Goal: Task Accomplishment & Management: Complete application form

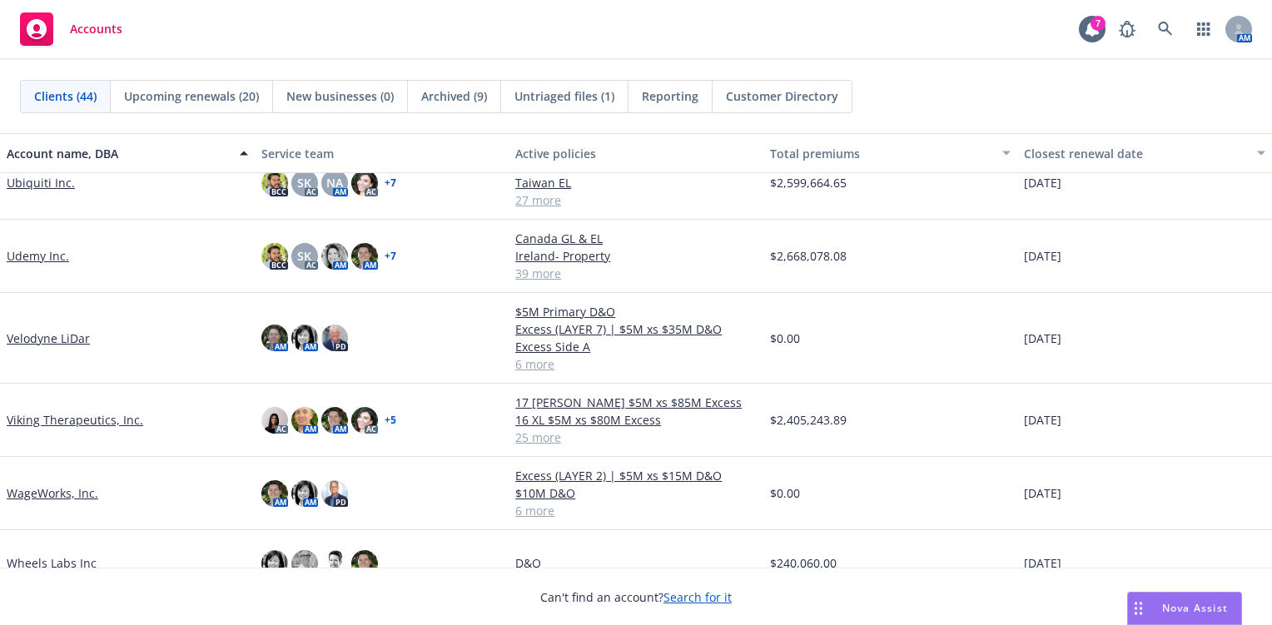
scroll to position [2285, 0]
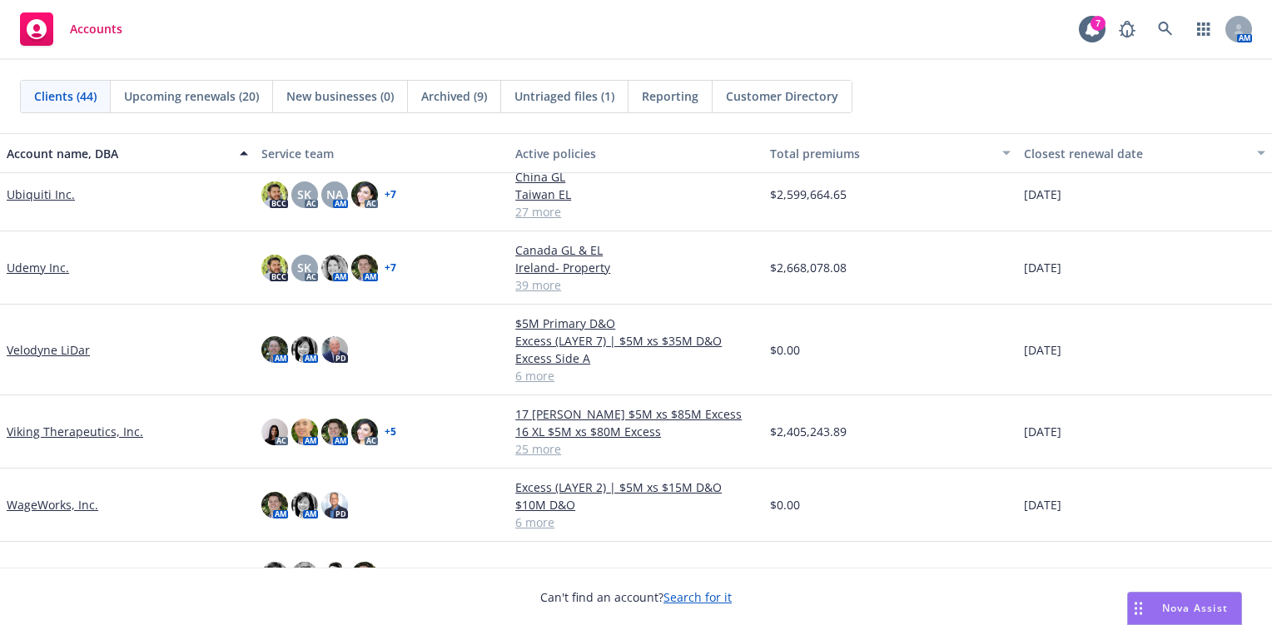
click at [82, 434] on link "Viking Therapeutics, Inc." at bounding box center [75, 431] width 136 height 17
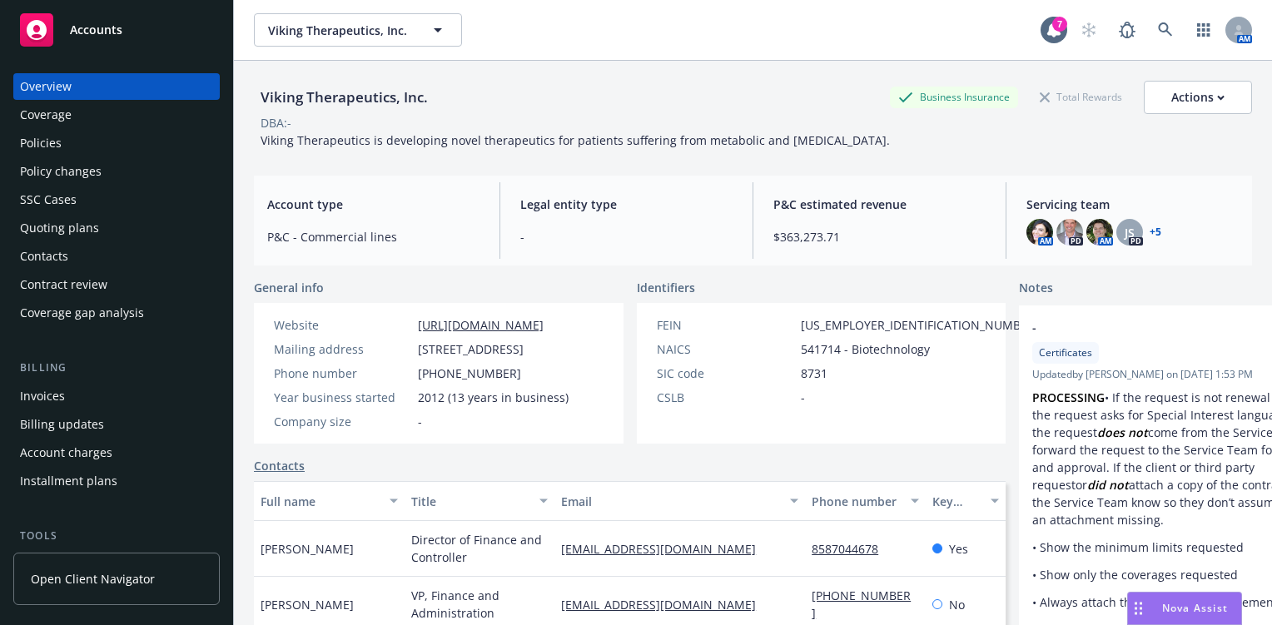
click at [69, 228] on div "Quoting plans" at bounding box center [59, 228] width 79 height 27
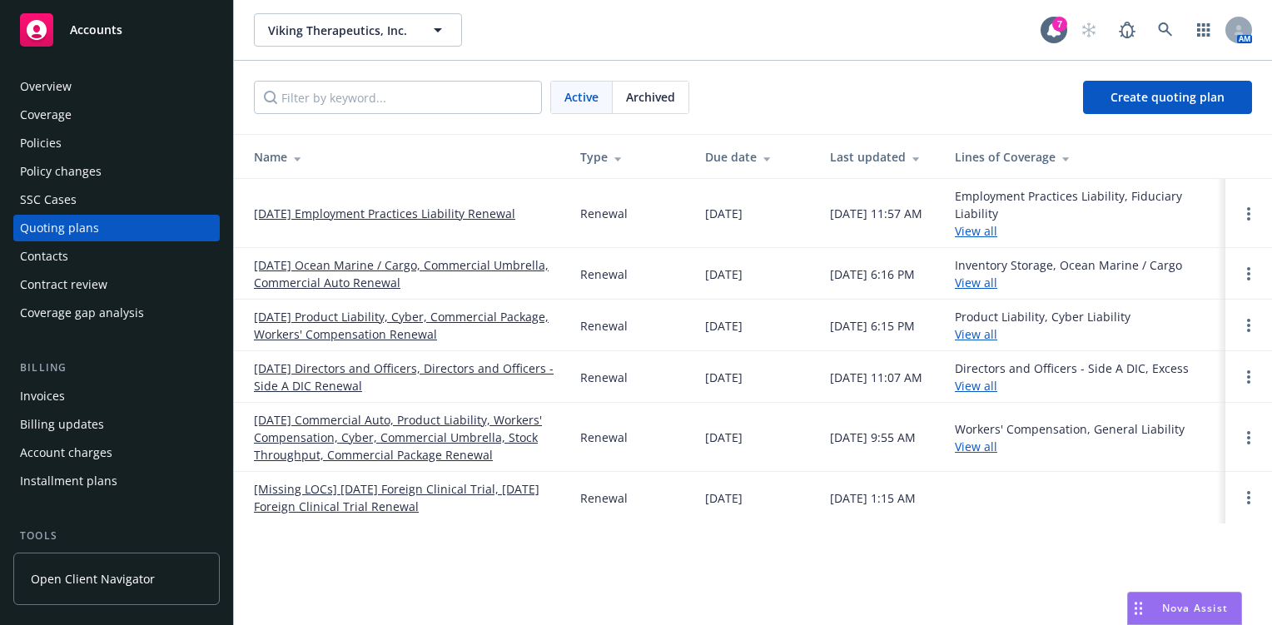
click at [390, 205] on link "[DATE] Employment Practices Liability Renewal" at bounding box center [384, 213] width 261 height 17
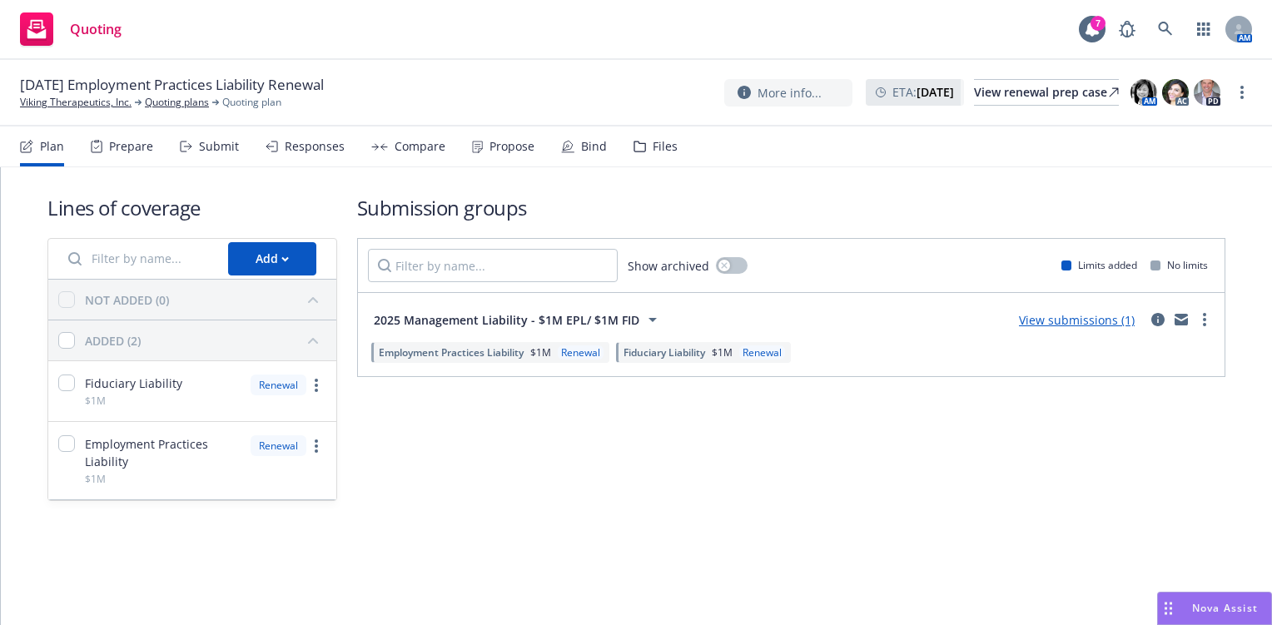
click at [216, 146] on div "Submit" at bounding box center [219, 146] width 40 height 13
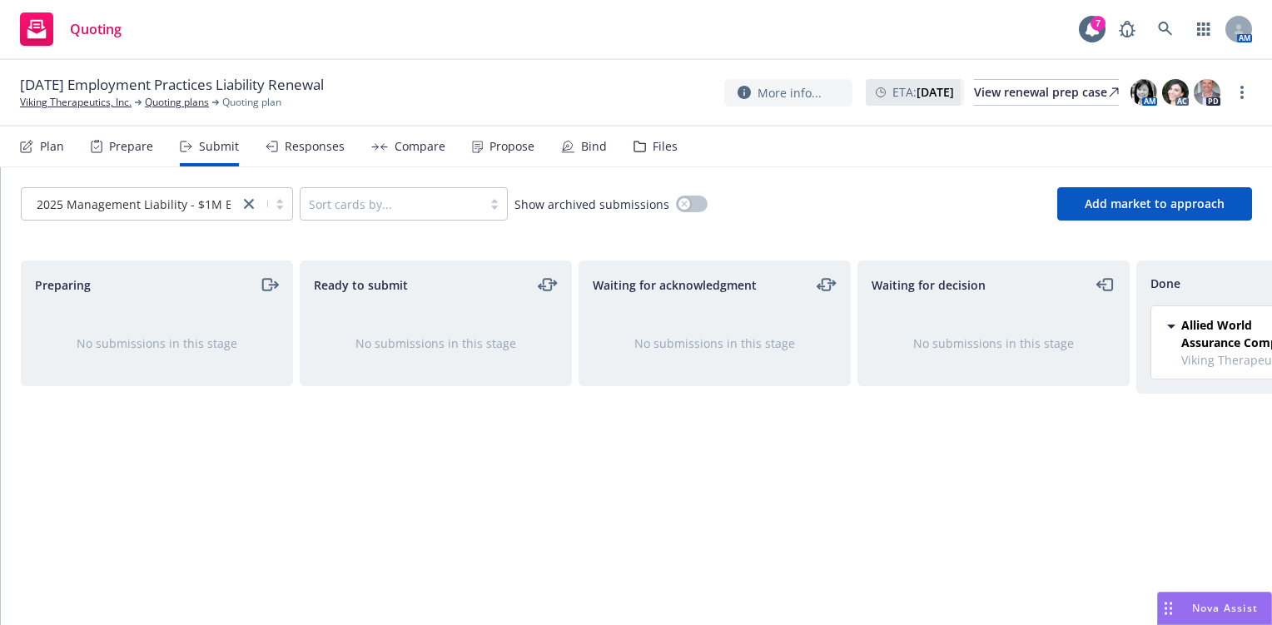
click at [1202, 340] on span "Allied World Assurance Company (AWAC)" at bounding box center [1247, 333] width 132 height 35
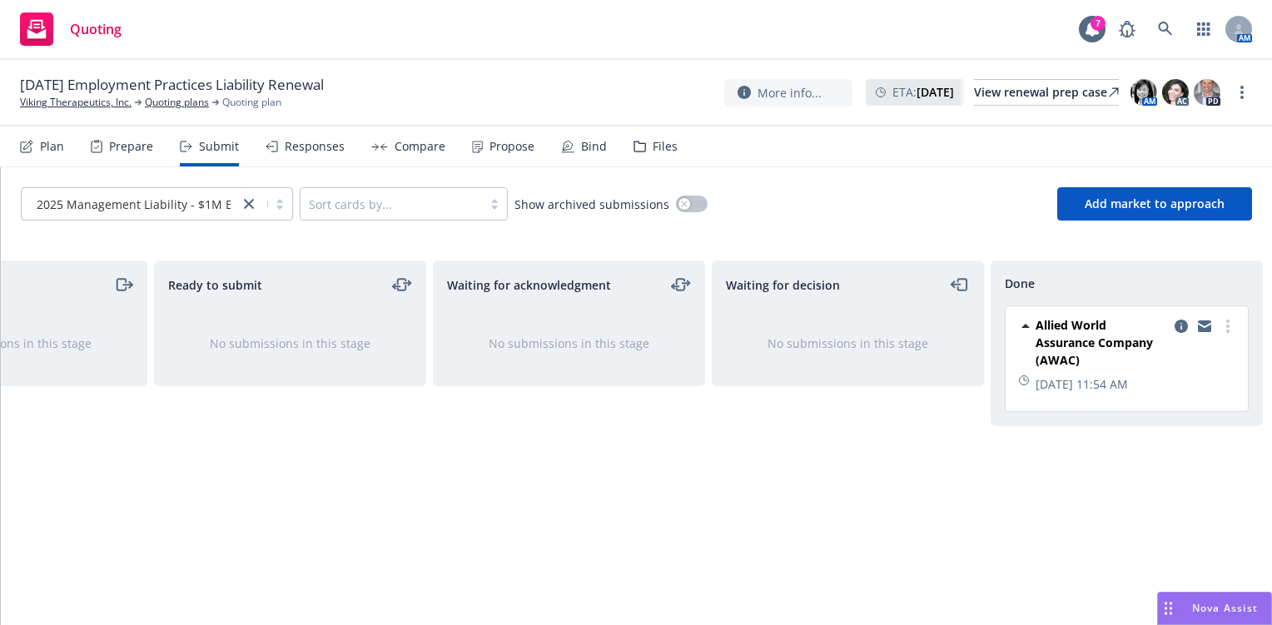
scroll to position [0, 156]
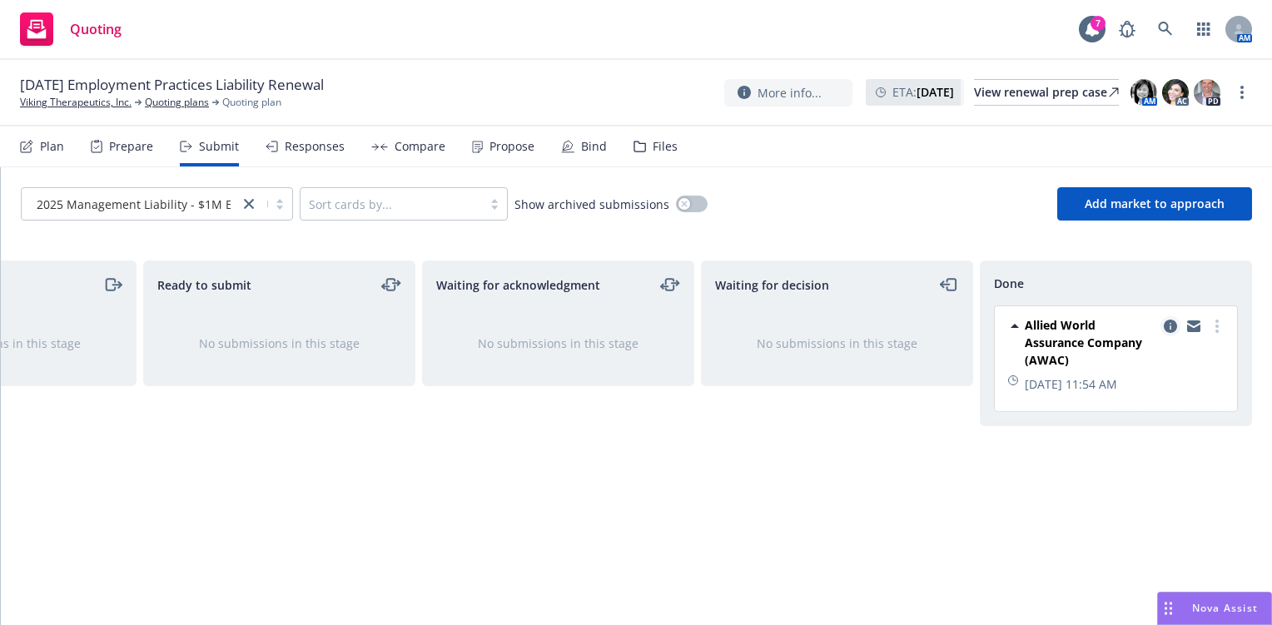
click at [1171, 329] on icon "copy logging email" at bounding box center [1170, 326] width 13 height 13
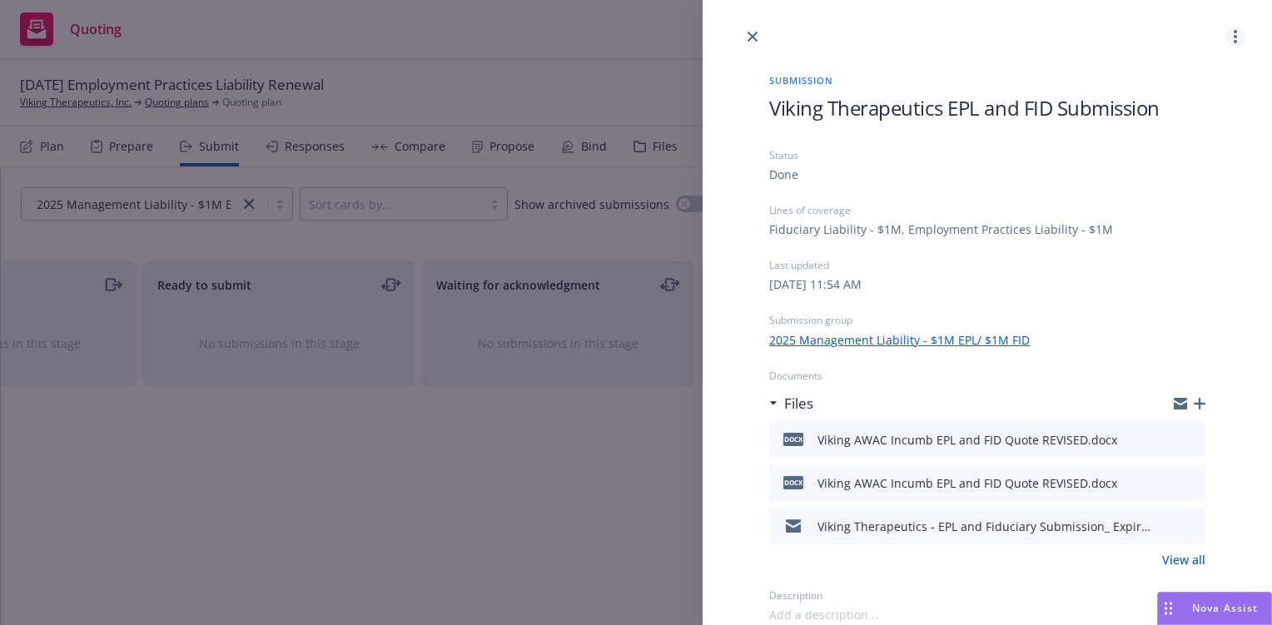
click at [1232, 34] on link "more" at bounding box center [1235, 37] width 20 height 20
click at [752, 36] on icon "close" at bounding box center [752, 37] width 10 height 10
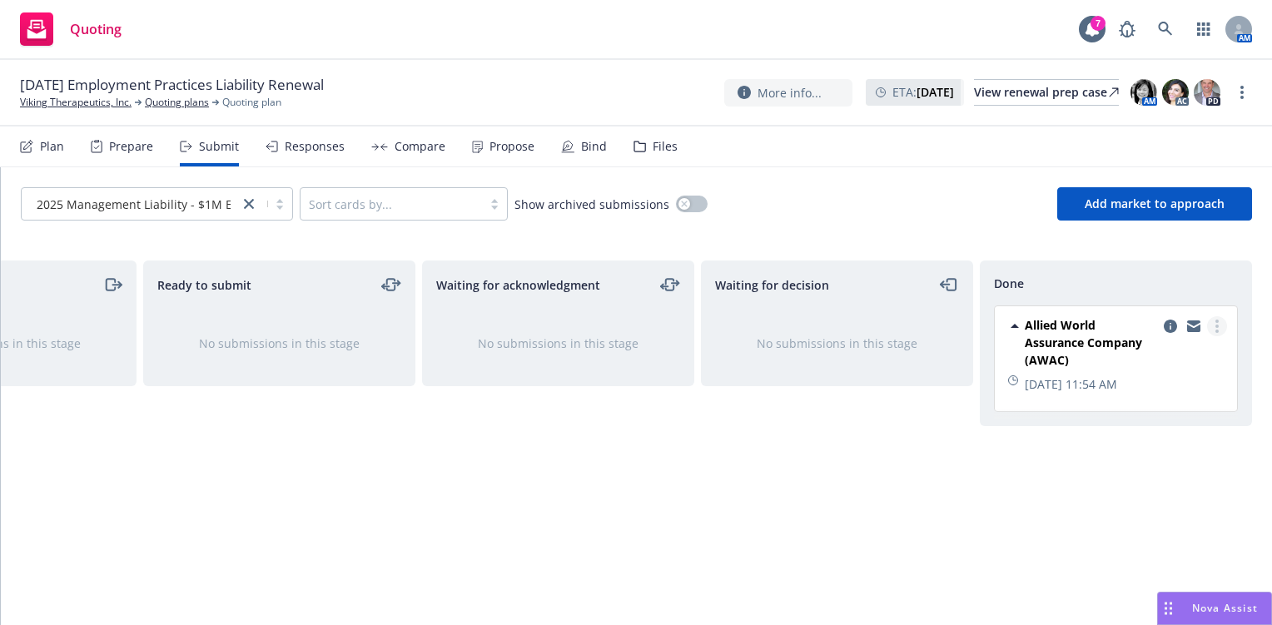
click at [1215, 325] on circle "more" at bounding box center [1216, 326] width 3 height 3
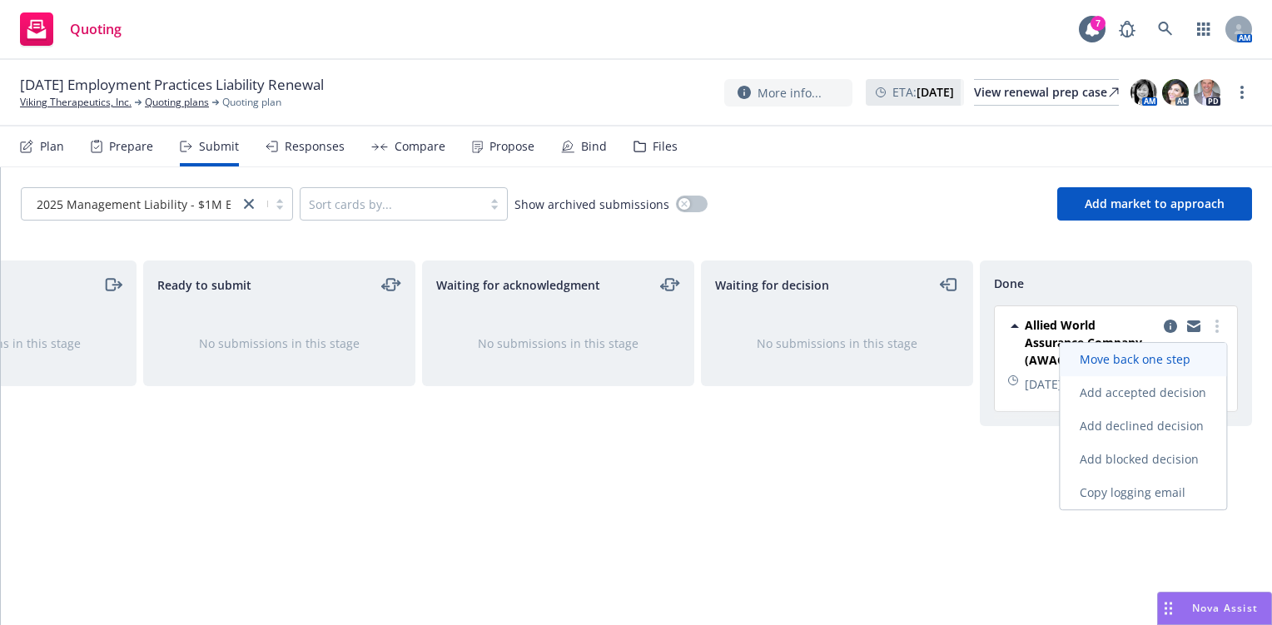
click at [1184, 353] on span "Move back one step" at bounding box center [1134, 359] width 151 height 16
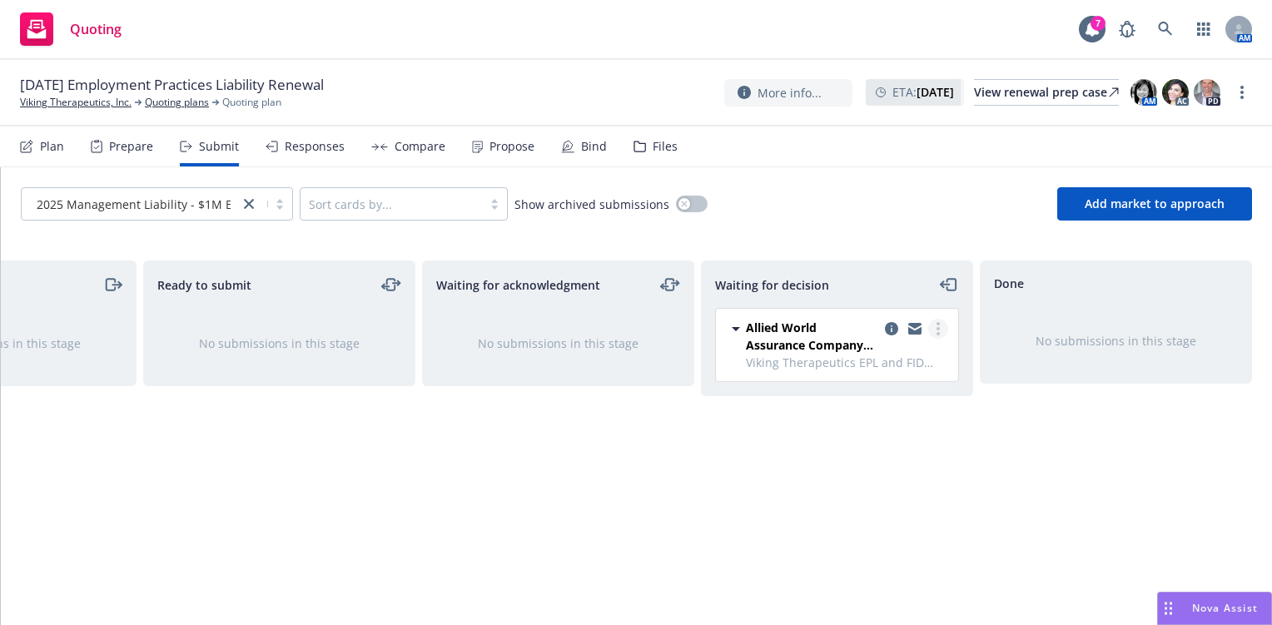
click at [935, 330] on link "more" at bounding box center [938, 329] width 20 height 20
click at [949, 283] on icon "moveLeft" at bounding box center [949, 285] width 19 height 20
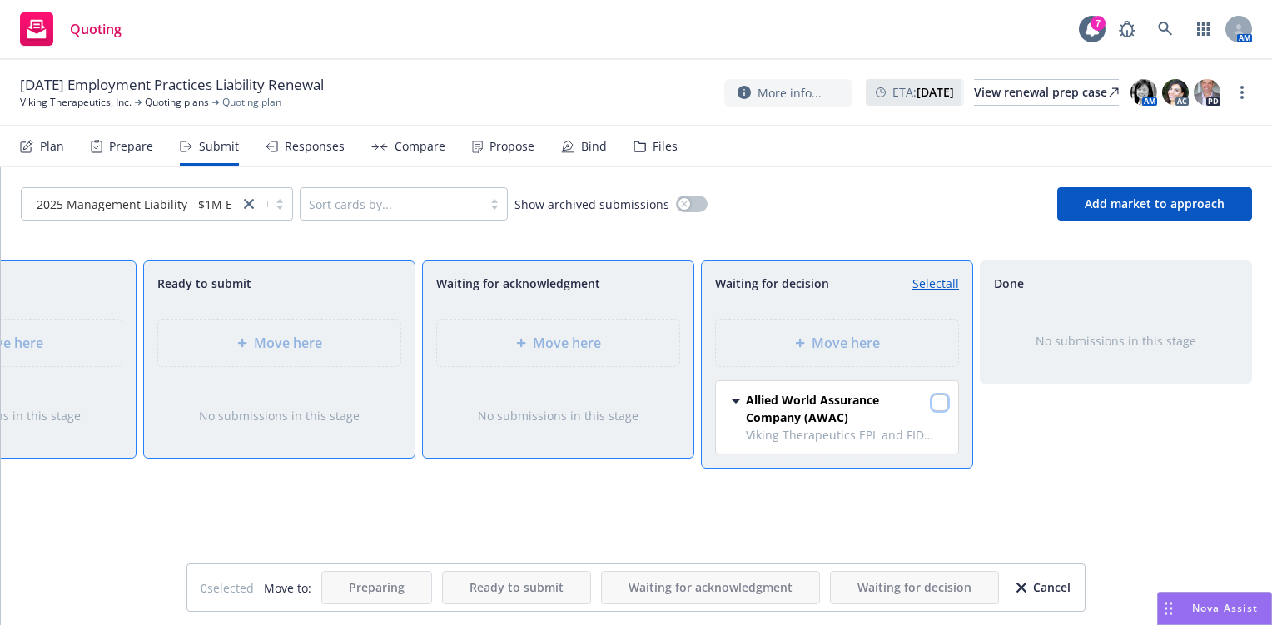
click at [943, 405] on input "checkbox" at bounding box center [939, 403] width 17 height 17
click at [822, 419] on span "Allied World Assurance Company (AWAC)" at bounding box center [837, 408] width 182 height 35
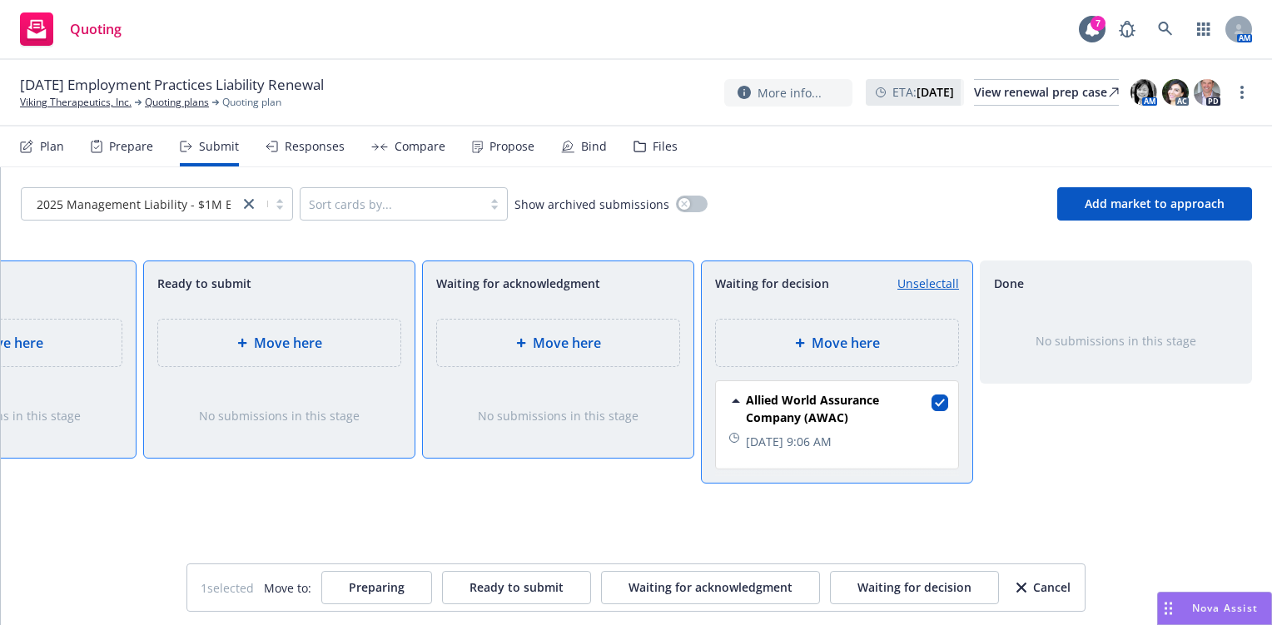
click at [831, 399] on span "Allied World Assurance Company (AWAC)" at bounding box center [837, 408] width 182 height 35
click at [929, 280] on link "Unselect all" at bounding box center [928, 283] width 62 height 17
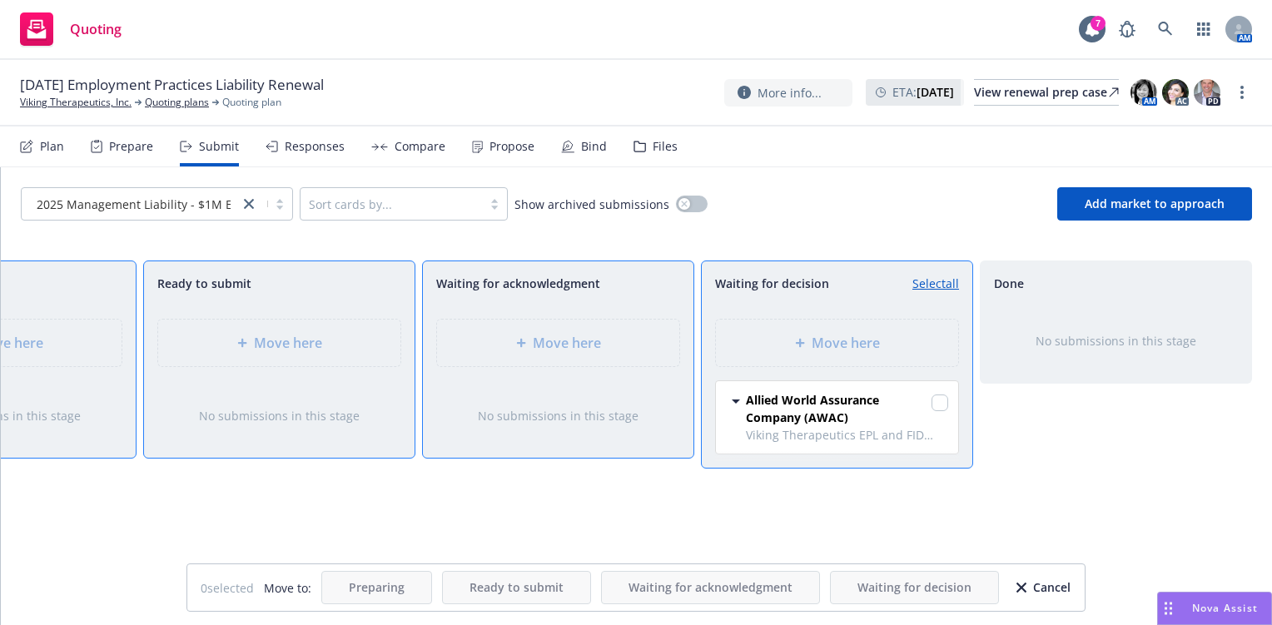
click at [929, 280] on link "Select all" at bounding box center [935, 283] width 47 height 17
checkbox input "true"
click at [793, 409] on span "Allied World Assurance Company (AWAC)" at bounding box center [837, 408] width 182 height 35
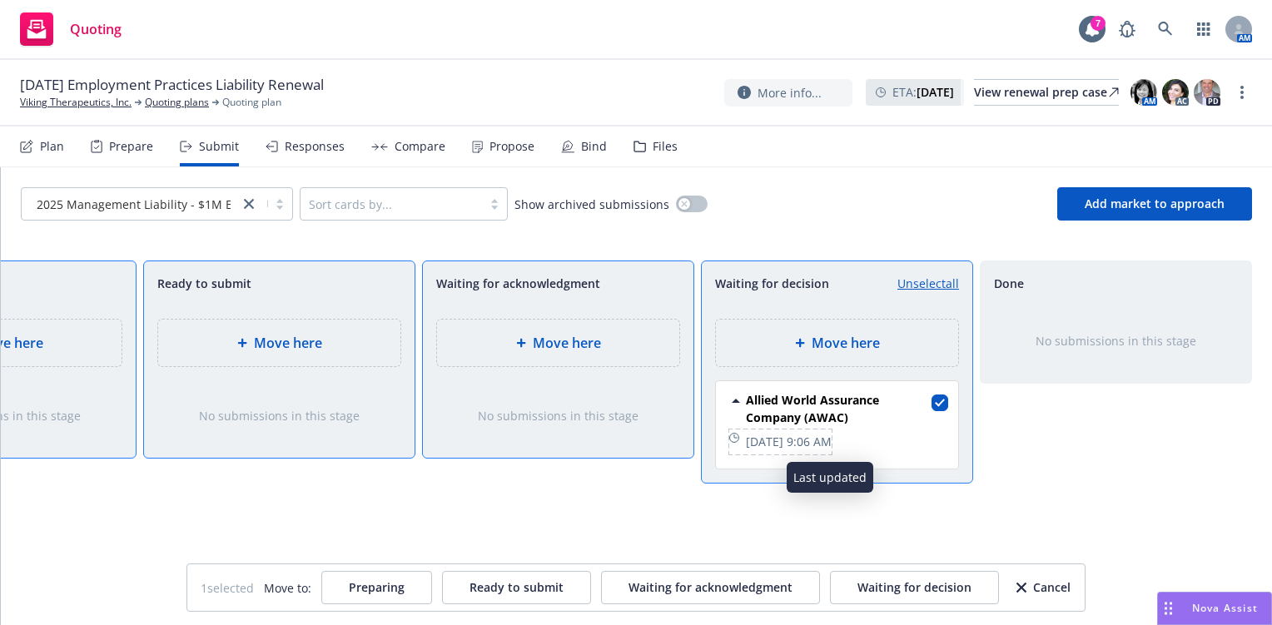
click at [782, 440] on span "[DATE] 9:06 AM" at bounding box center [789, 441] width 86 height 17
click at [1030, 588] on div "Cancel" at bounding box center [1043, 588] width 54 height 32
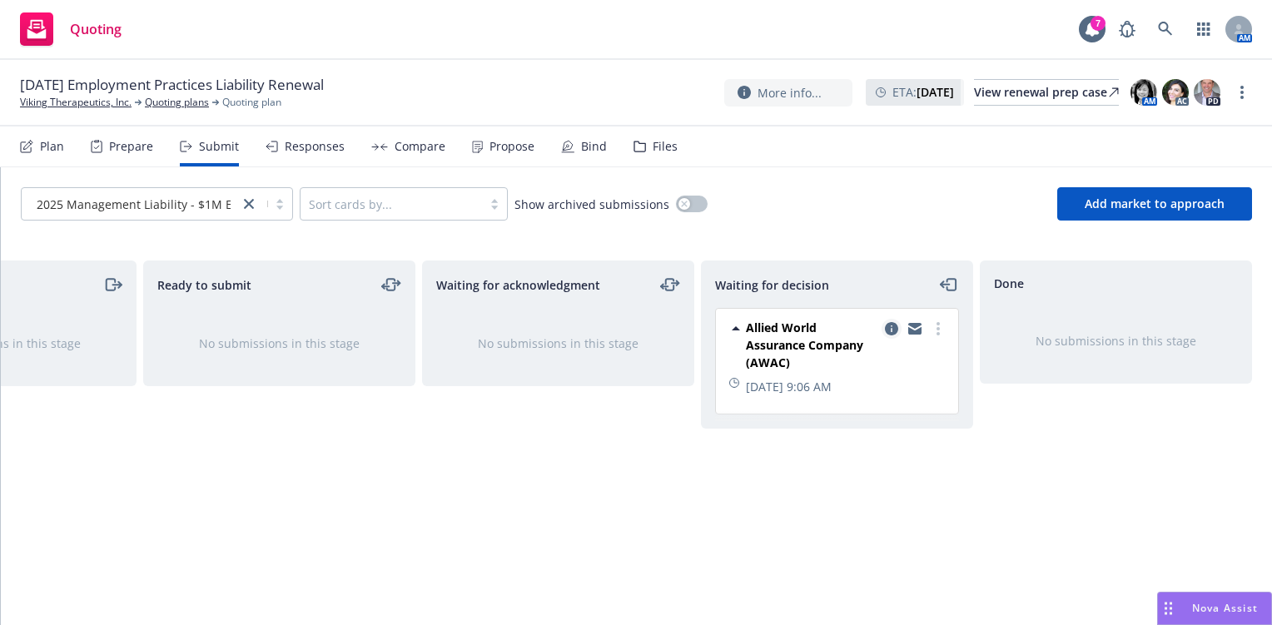
click at [888, 325] on icon "copy logging email" at bounding box center [891, 328] width 13 height 13
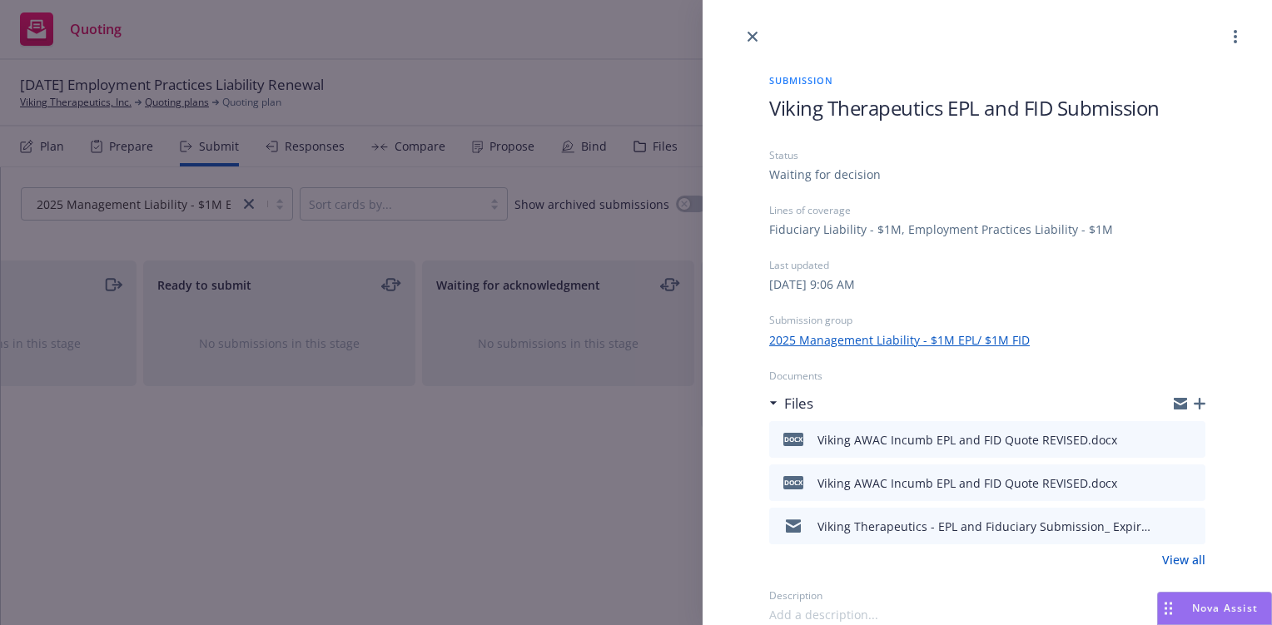
click at [1252, 36] on div at bounding box center [986, 23] width 569 height 47
click at [1235, 37] on circle "more" at bounding box center [1234, 36] width 3 height 3
click at [1188, 85] on span "View case" at bounding box center [1142, 77] width 94 height 16
click at [756, 32] on icon "close" at bounding box center [752, 37] width 10 height 10
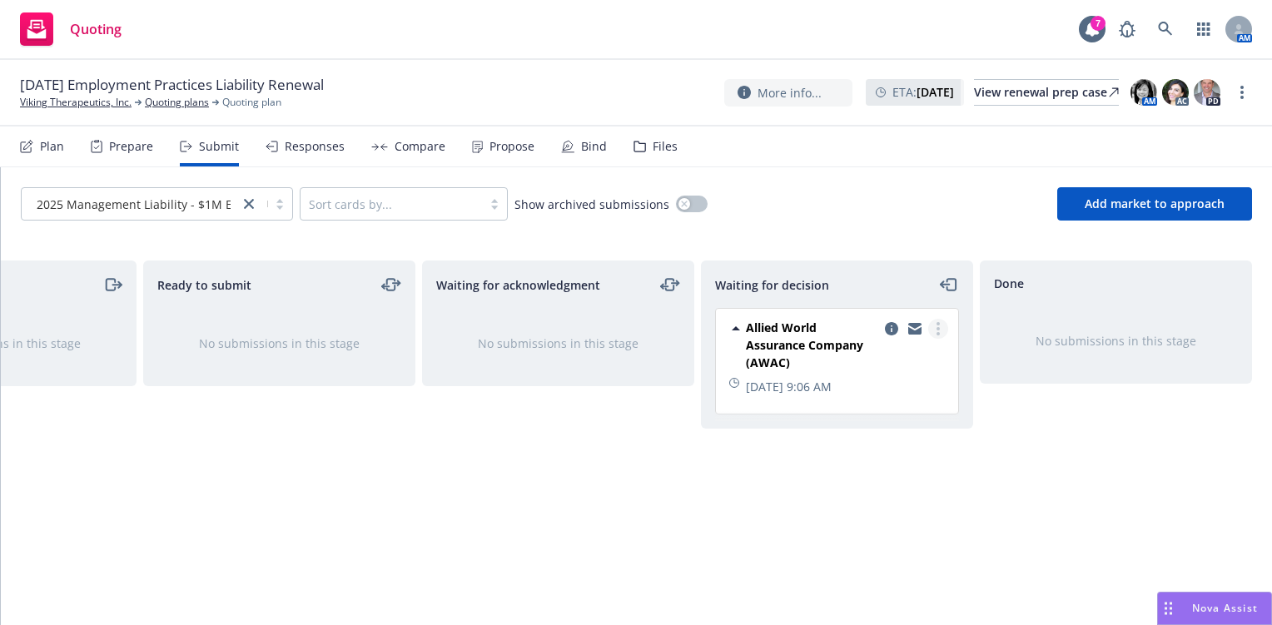
click at [937, 325] on icon "more" at bounding box center [937, 328] width 3 height 13
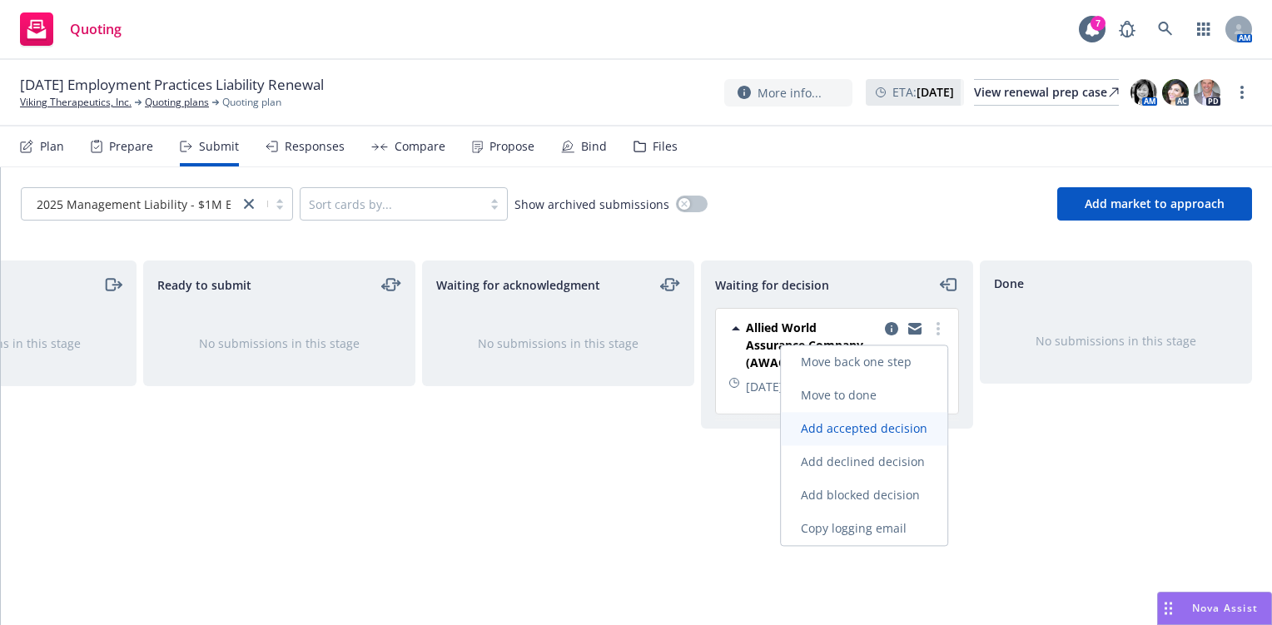
click at [918, 422] on span "Add accepted decision" at bounding box center [864, 428] width 166 height 16
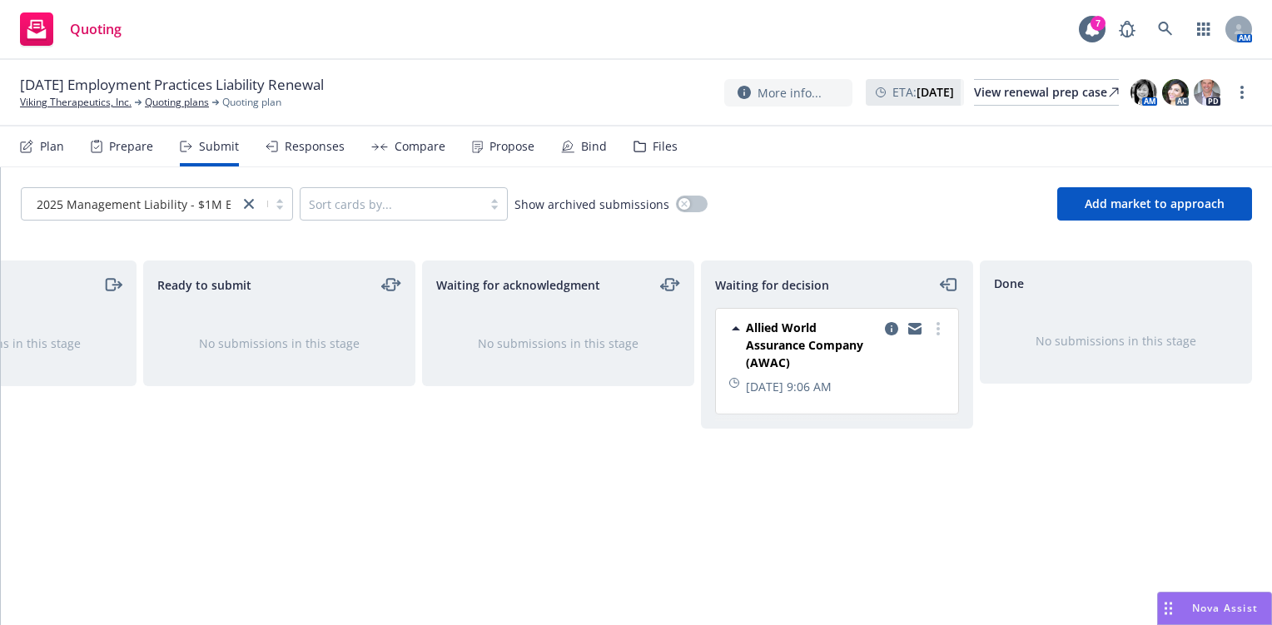
select select "12"
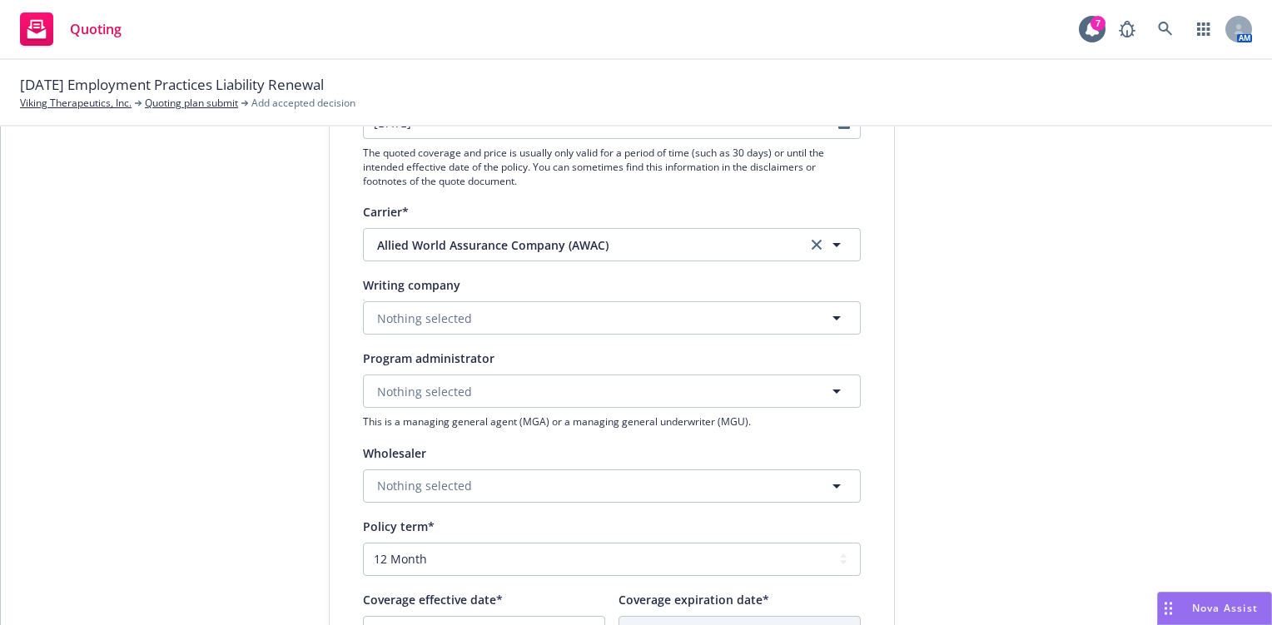
scroll to position [333, 0]
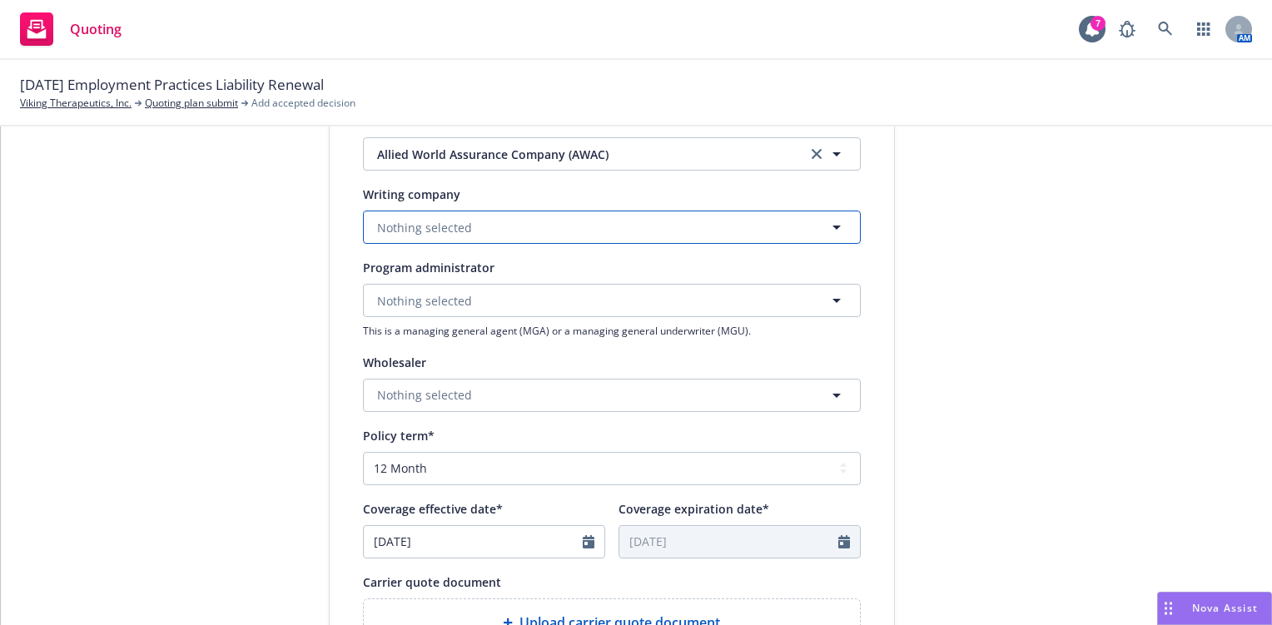
click at [578, 216] on button "Nothing selected" at bounding box center [612, 227] width 498 height 33
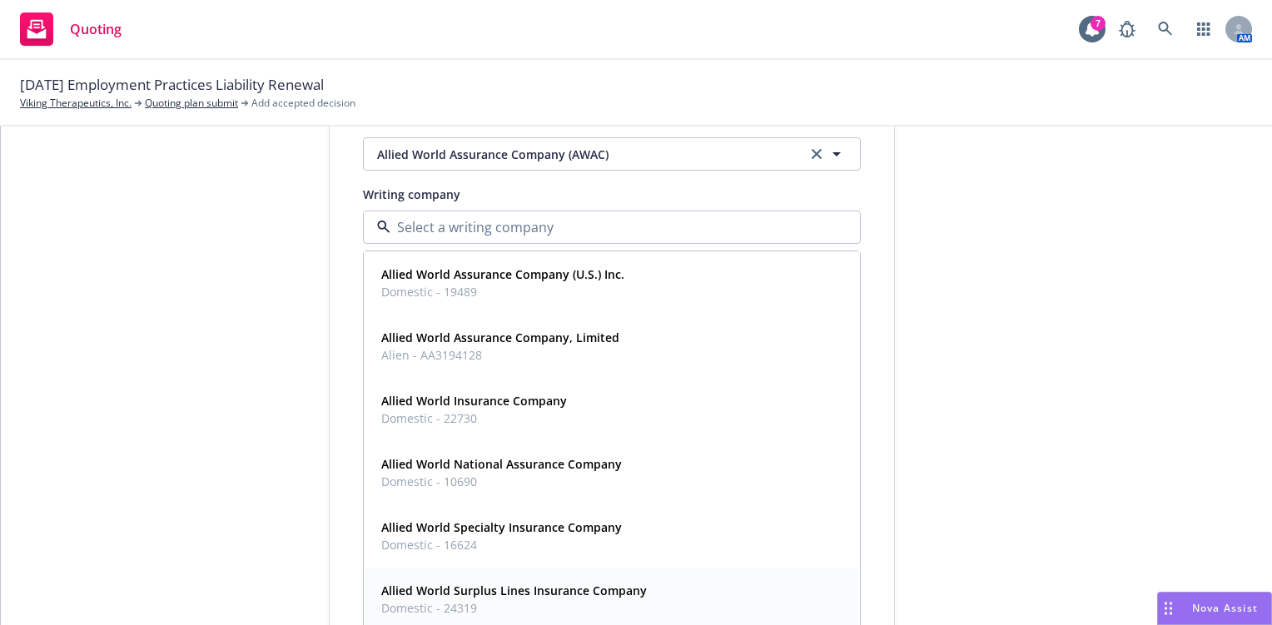
click at [571, 593] on strong "Allied World Surplus Lines Insurance Company" at bounding box center [513, 591] width 265 height 16
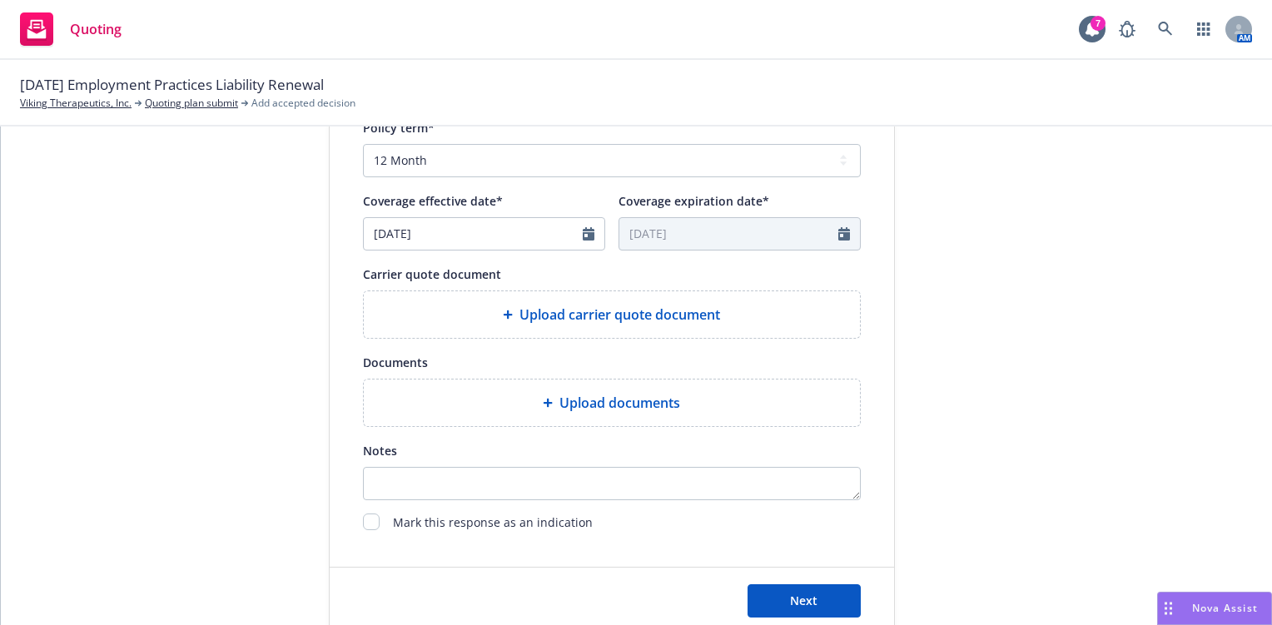
scroll to position [666, 0]
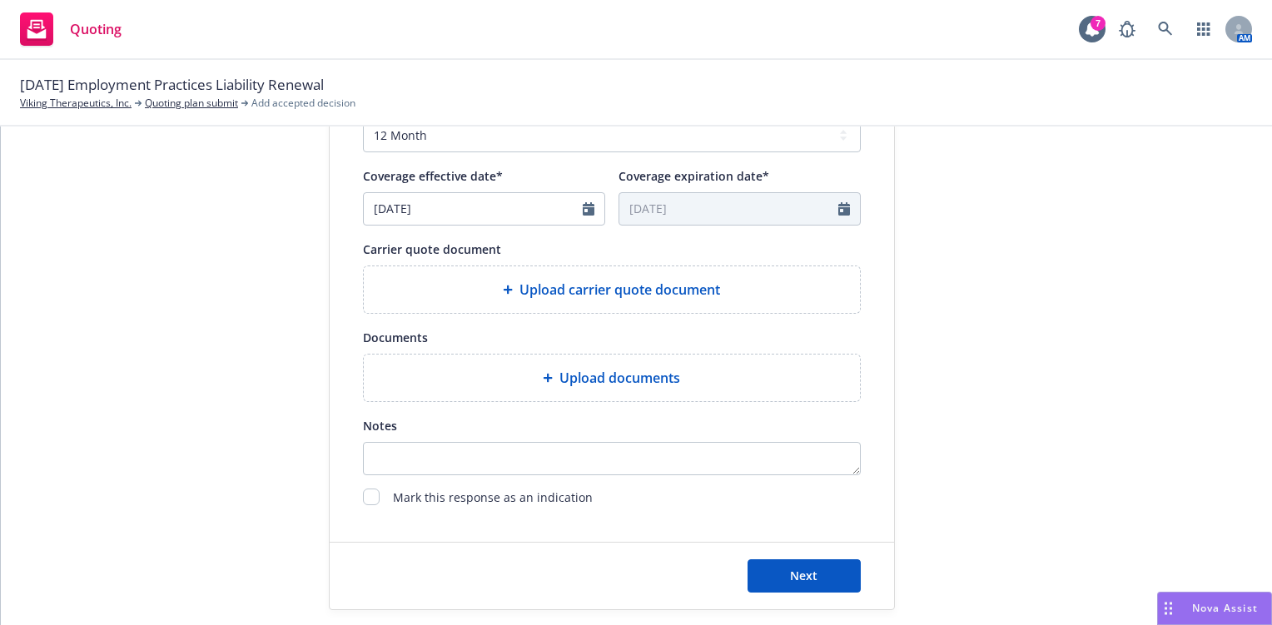
click at [503, 286] on icon at bounding box center [508, 290] width 10 height 10
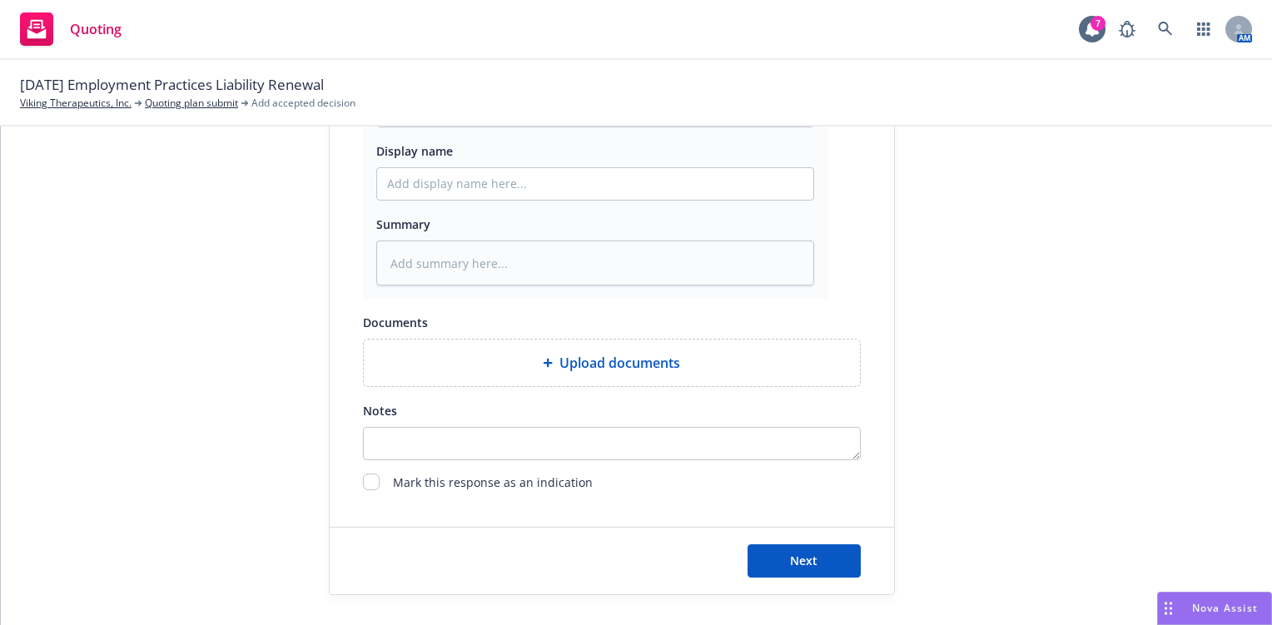
scroll to position [925, 0]
click at [769, 550] on button "Next" at bounding box center [803, 558] width 113 height 33
type textarea "x"
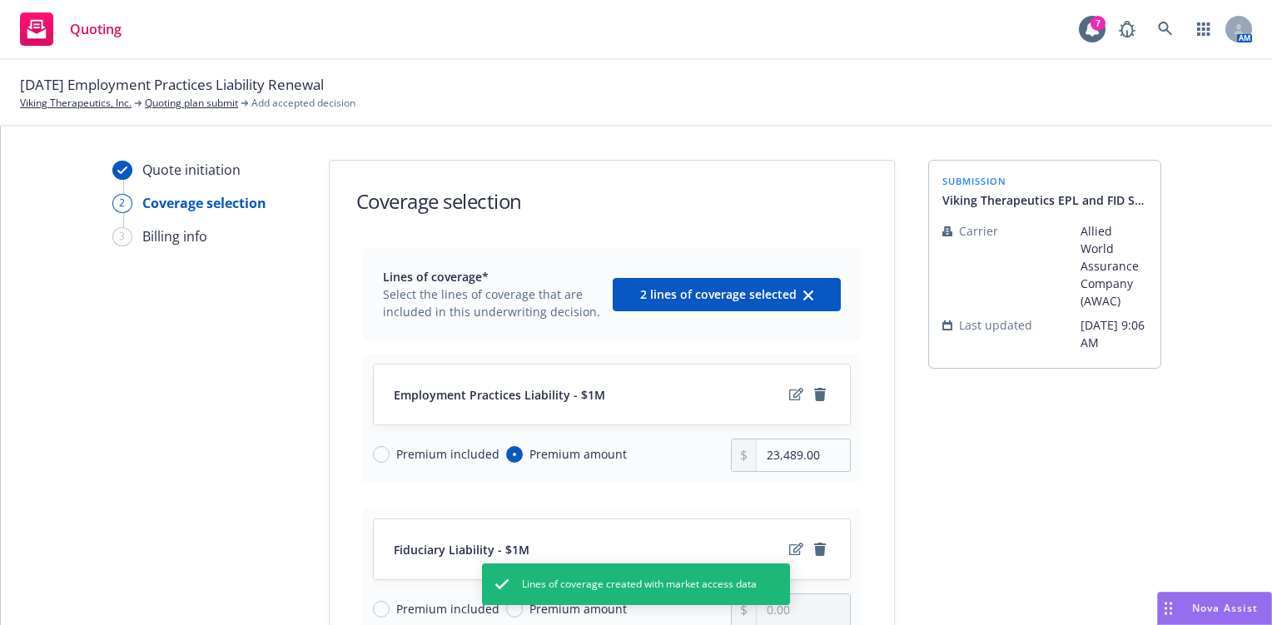
scroll to position [83, 0]
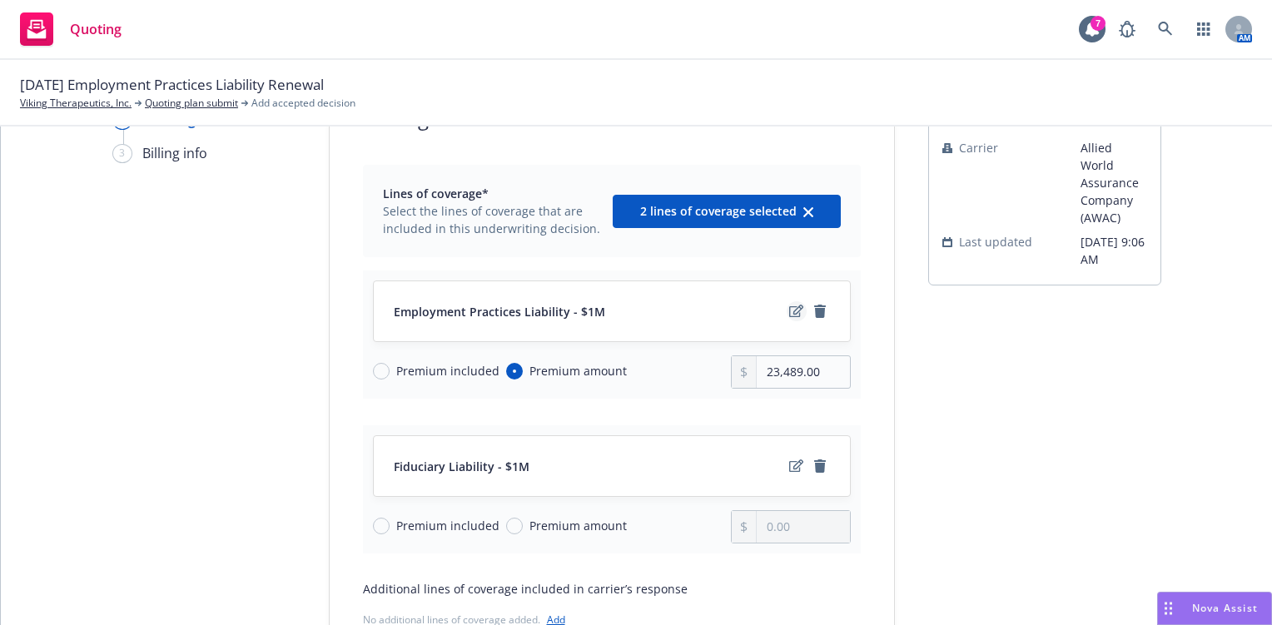
click at [789, 310] on icon "edit" at bounding box center [796, 311] width 14 height 13
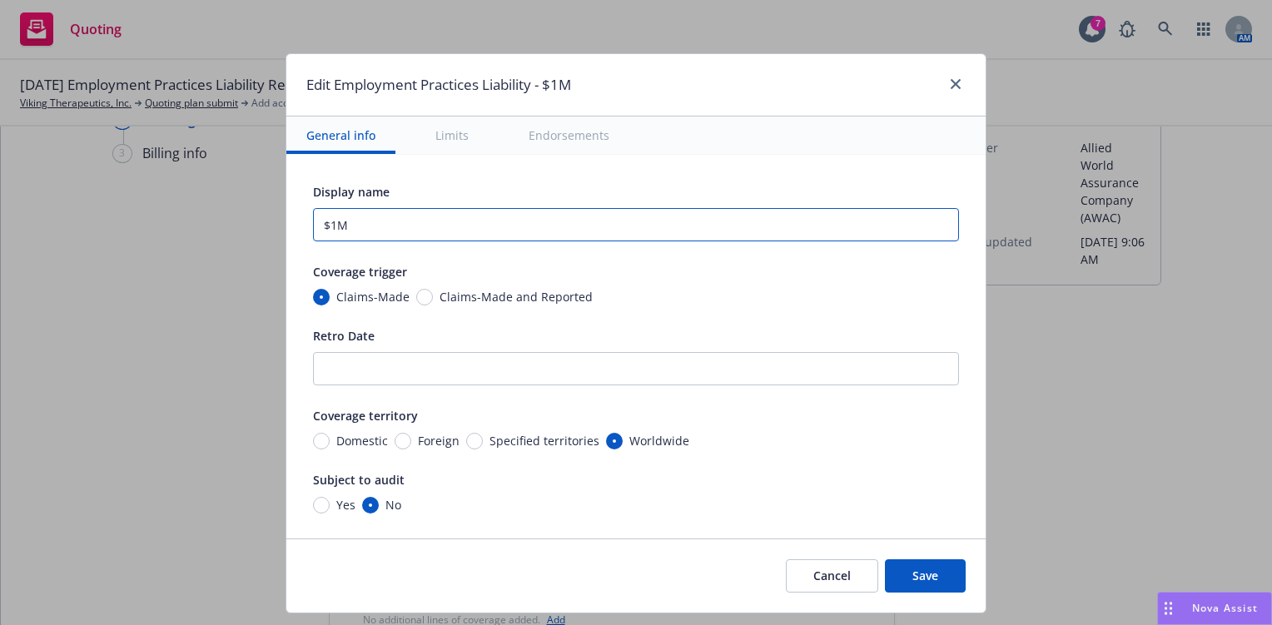
click at [323, 226] on input "$1M" at bounding box center [636, 224] width 646 height 33
type input "$2M EPL"
click at [456, 299] on span "Claims-Made and Reported" at bounding box center [515, 296] width 153 height 17
click at [433, 299] on input "Claims-Made and Reported" at bounding box center [424, 297] width 17 height 17
radio input "true"
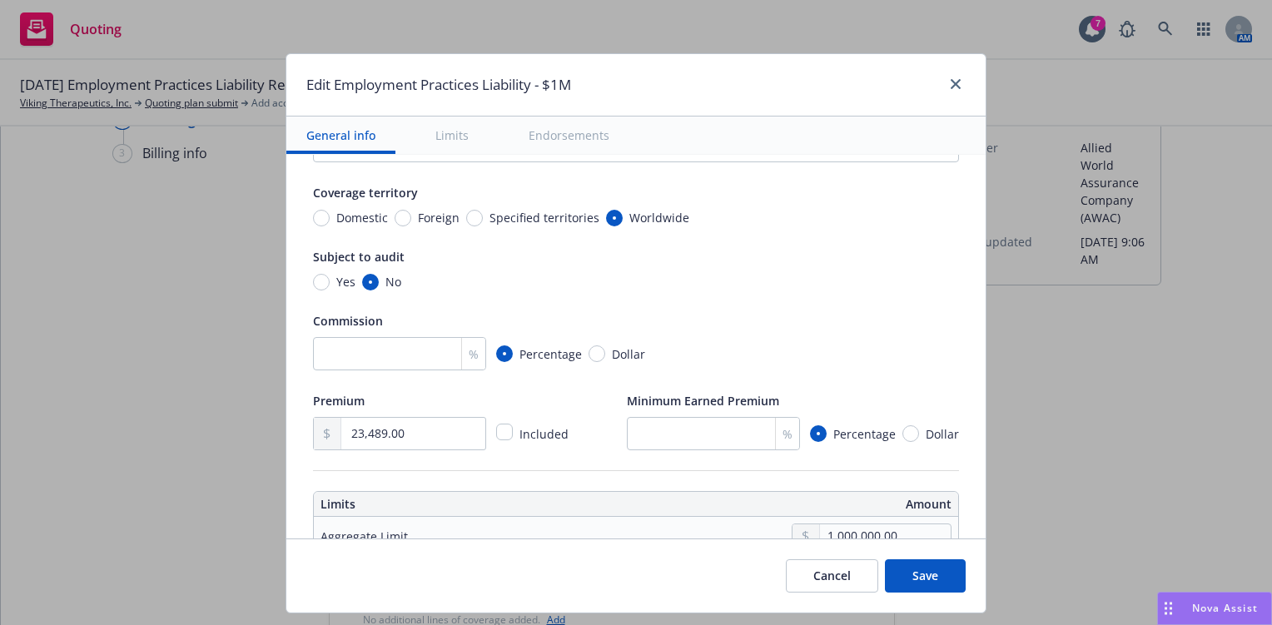
scroll to position [250, 0]
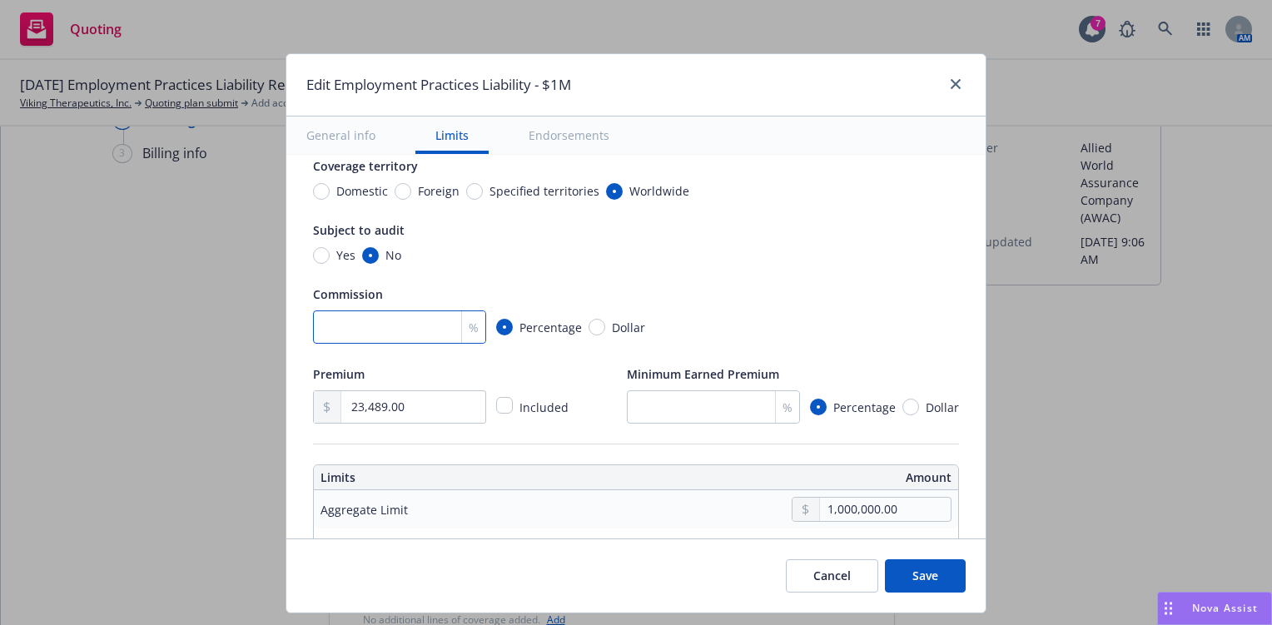
click at [400, 338] on input "number" at bounding box center [399, 326] width 173 height 33
type input "15"
drag, startPoint x: 415, startPoint y: 409, endPoint x: 290, endPoint y: 404, distance: 124.9
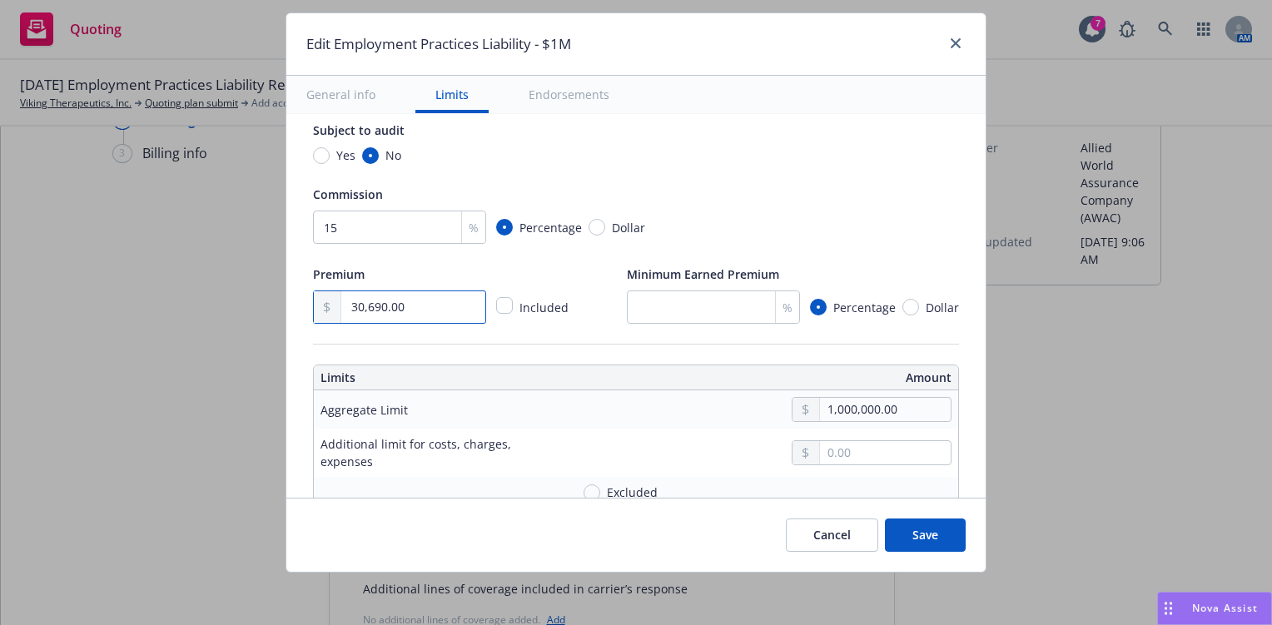
scroll to position [333, 0]
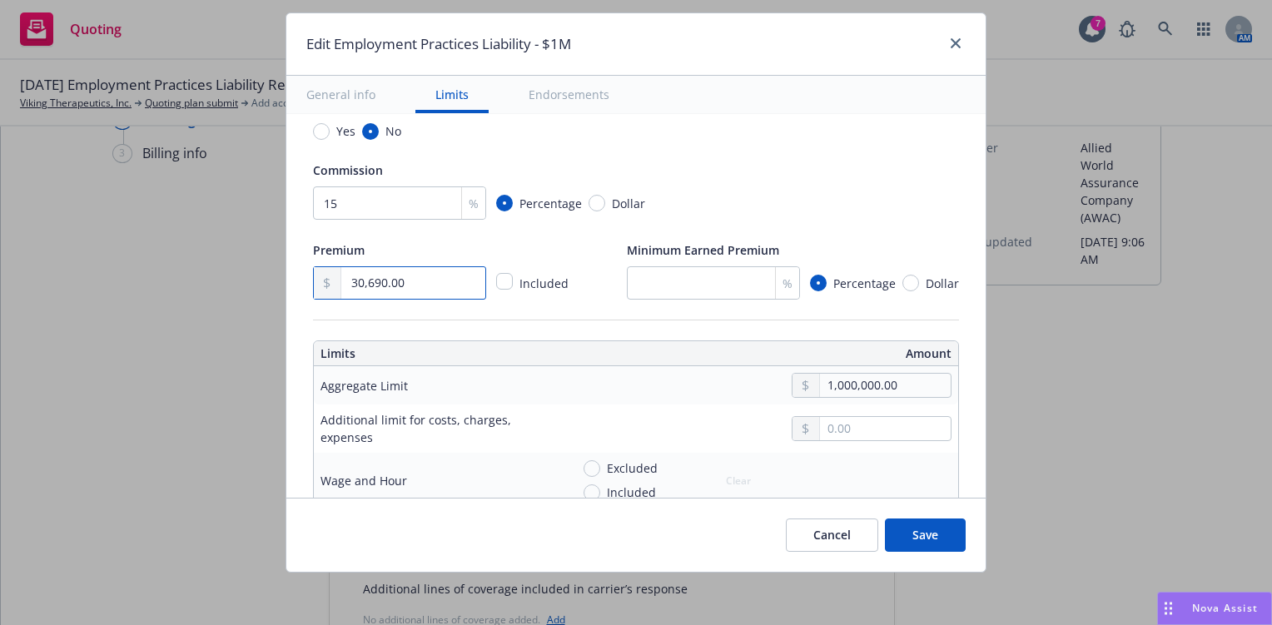
type input "30,690.00"
click at [820, 390] on input "1,000,000.00" at bounding box center [885, 385] width 131 height 23
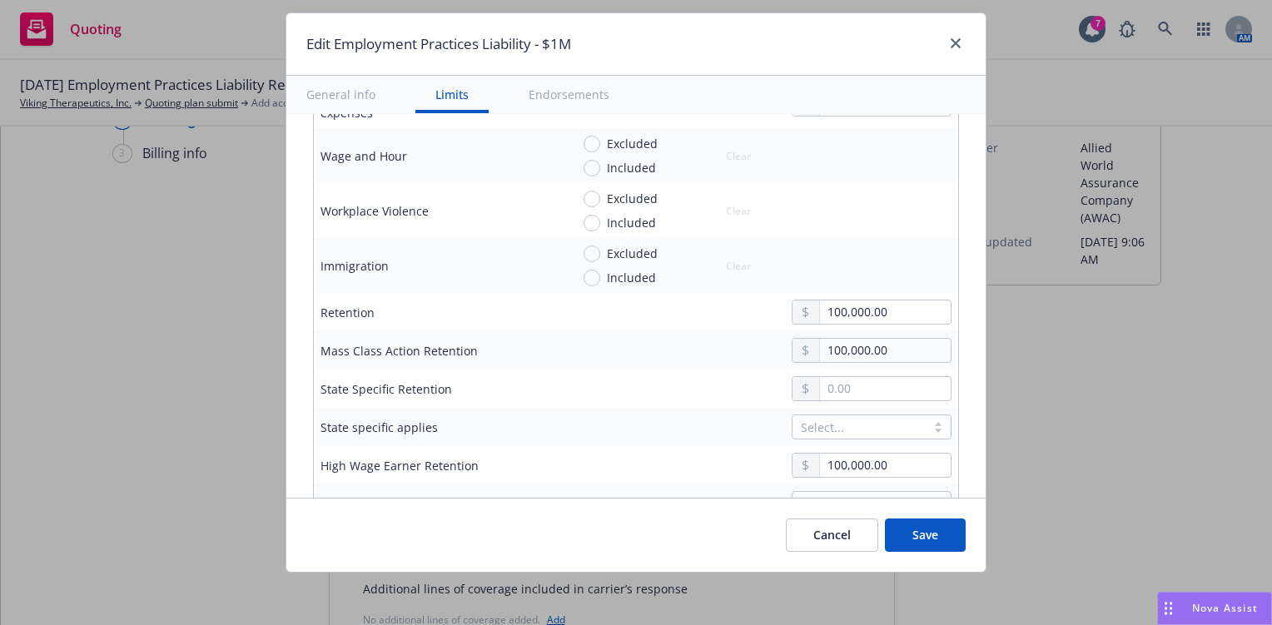
scroll to position [666, 0]
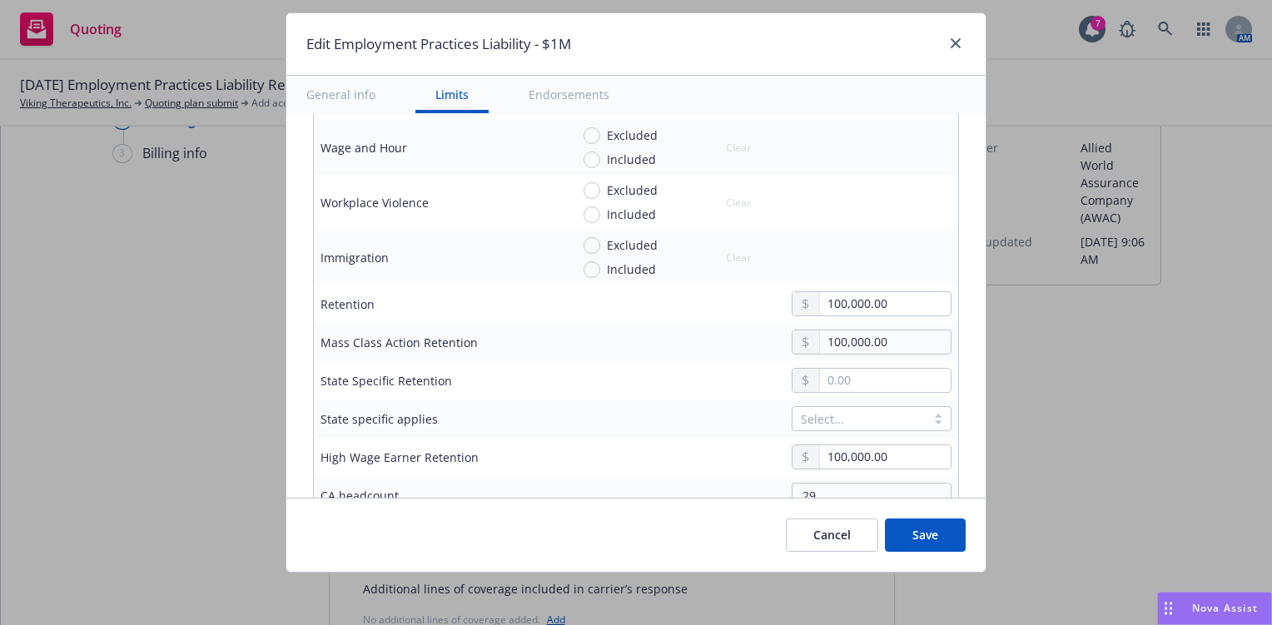
type input "2,000,000.00"
click at [825, 303] on input "100,000.00" at bounding box center [885, 303] width 131 height 23
type input "135,000.00"
drag, startPoint x: 882, startPoint y: 338, endPoint x: 739, endPoint y: 338, distance: 143.2
click at [742, 338] on div "100,000.00" at bounding box center [760, 342] width 381 height 25
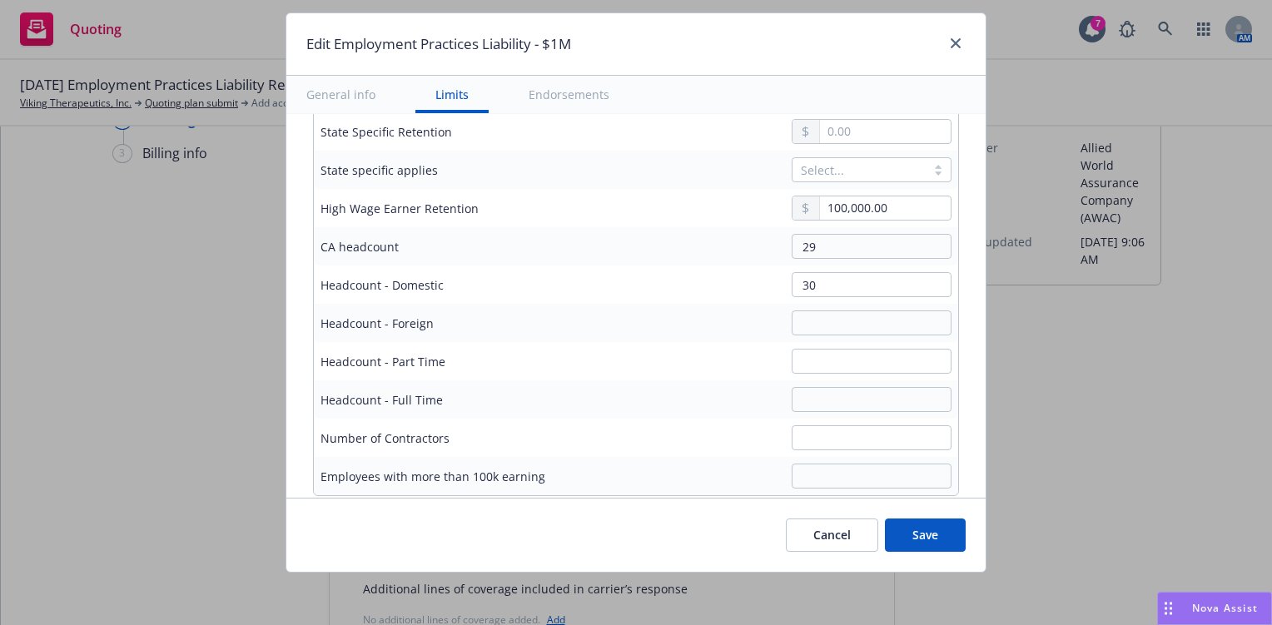
scroll to position [916, 0]
drag, startPoint x: 767, startPoint y: 206, endPoint x: 697, endPoint y: 206, distance: 69.1
click at [697, 206] on div "100,000.00" at bounding box center [760, 207] width 381 height 25
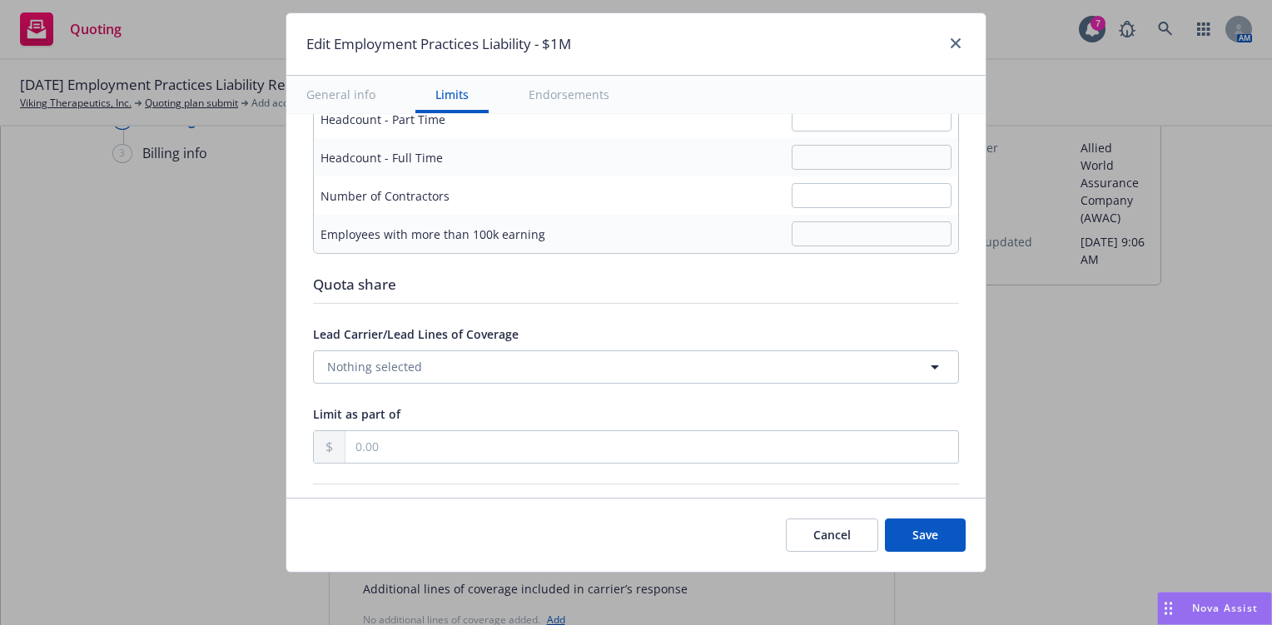
scroll to position [1165, 0]
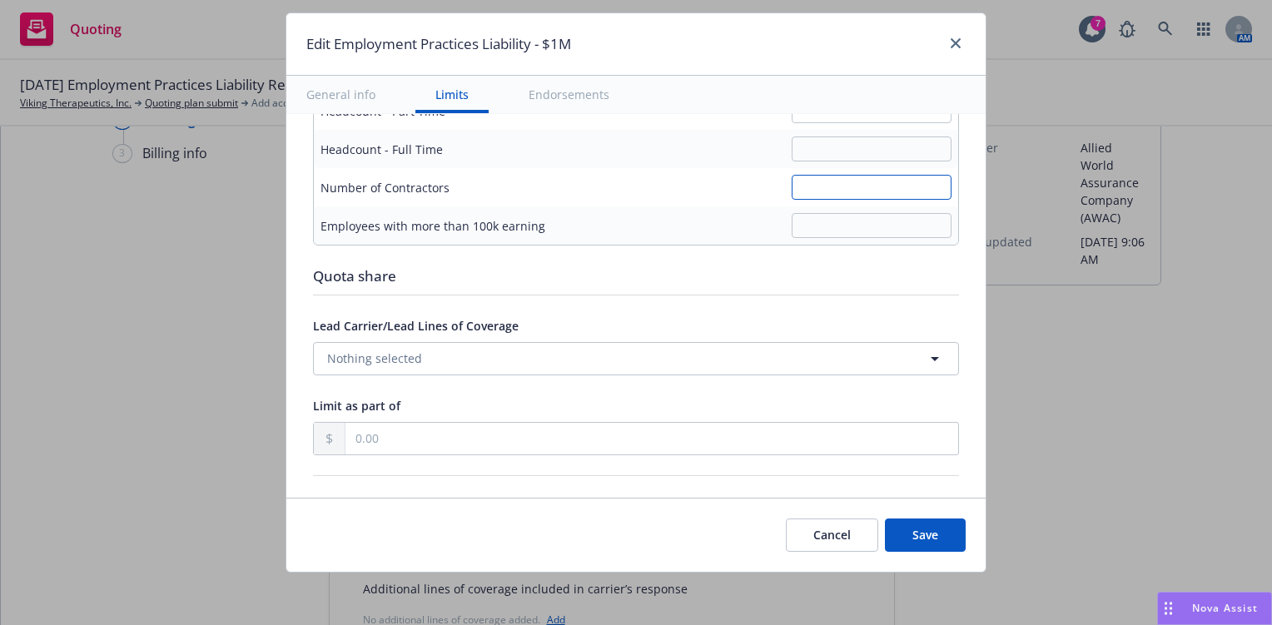
click at [840, 175] on input "text" at bounding box center [872, 187] width 160 height 25
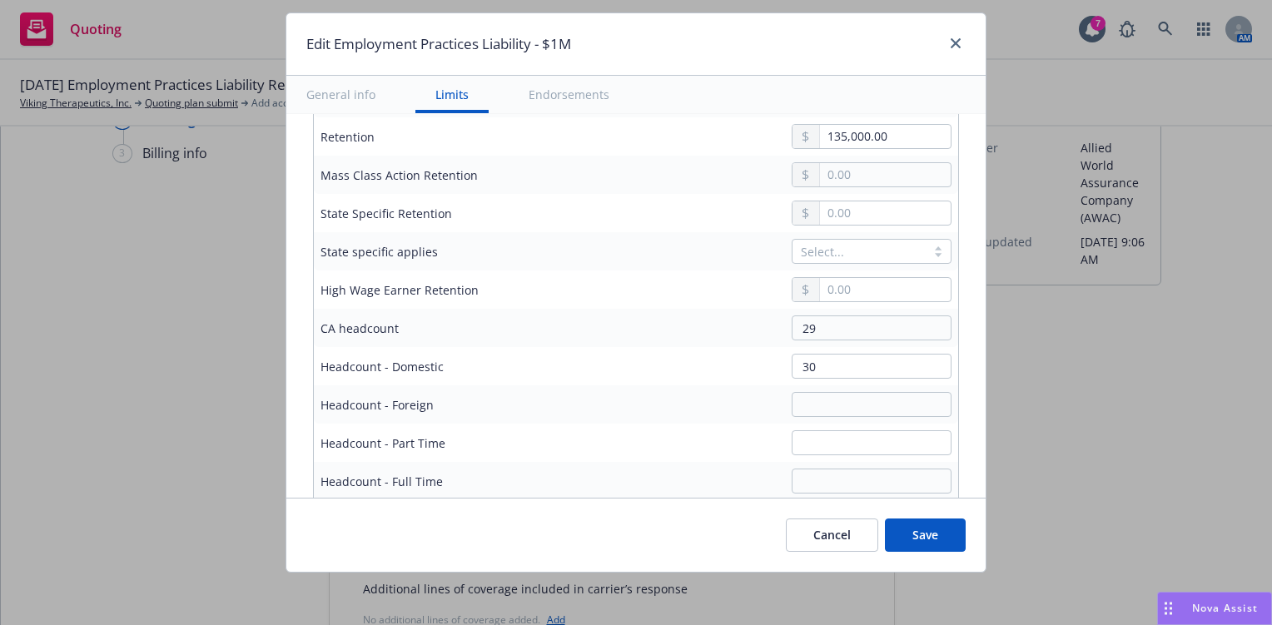
scroll to position [832, 0]
drag, startPoint x: 817, startPoint y: 323, endPoint x: 753, endPoint y: 314, distance: 64.7
click at [754, 316] on div "29" at bounding box center [760, 328] width 381 height 25
type input "42"
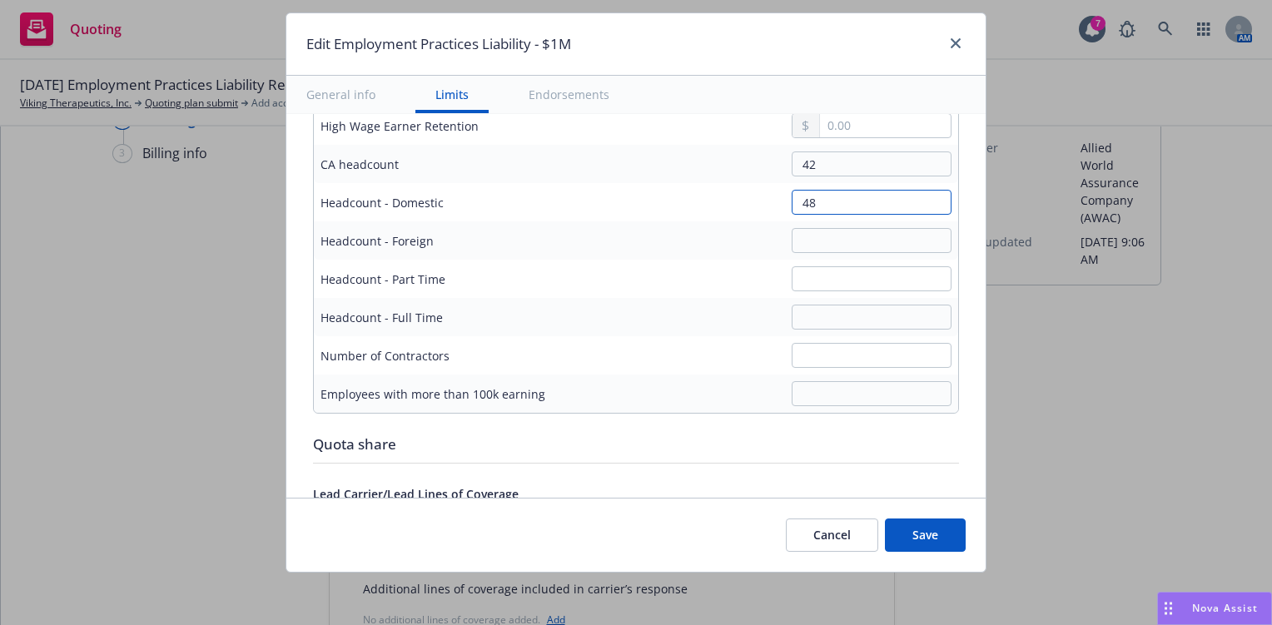
scroll to position [999, 0]
type input "48"
click at [836, 277] on input "text" at bounding box center [872, 277] width 160 height 25
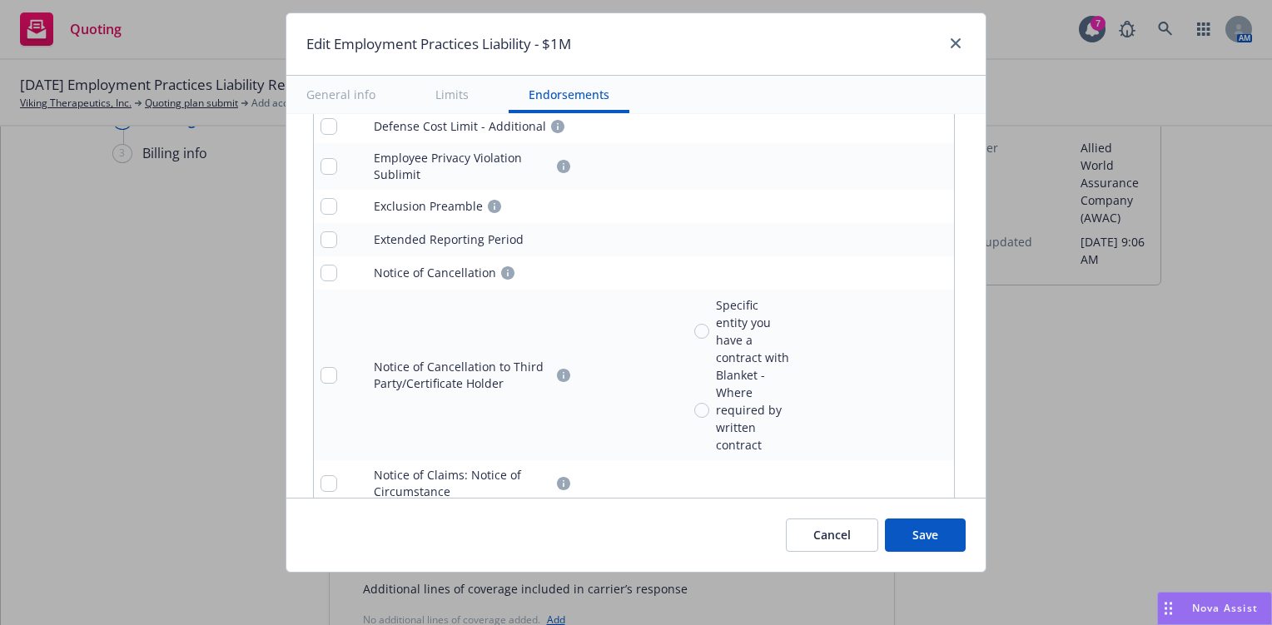
scroll to position [2228, 0]
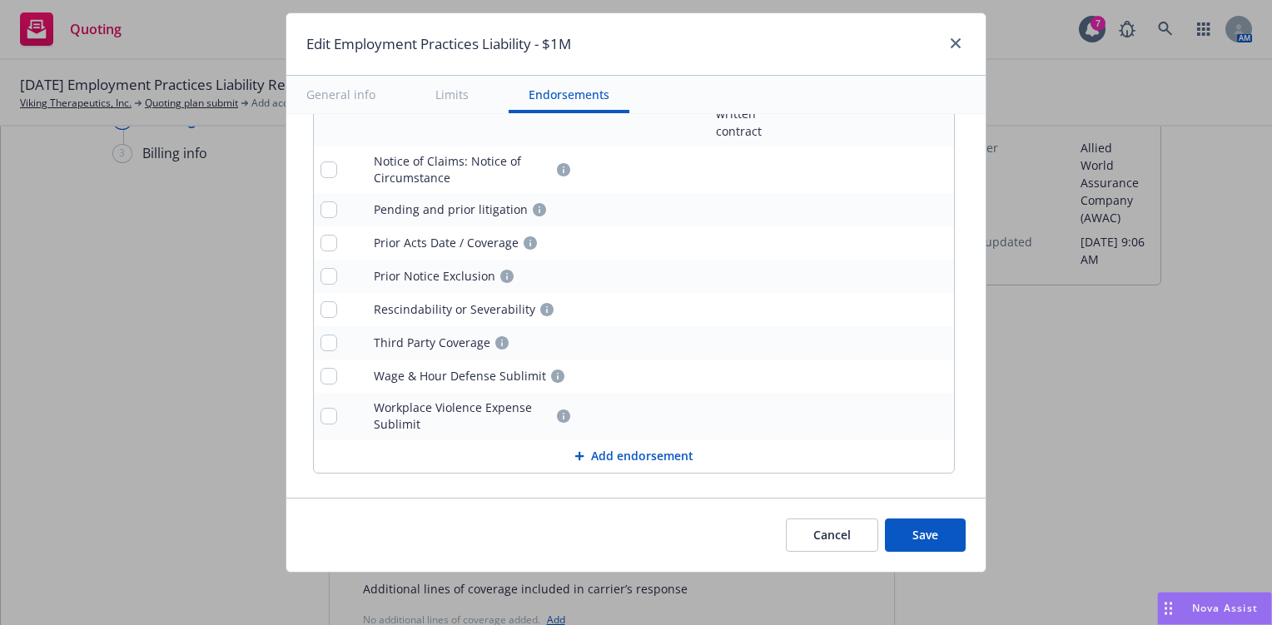
type input "1"
click at [924, 524] on button "Save" at bounding box center [925, 535] width 81 height 33
type input "30,690.00"
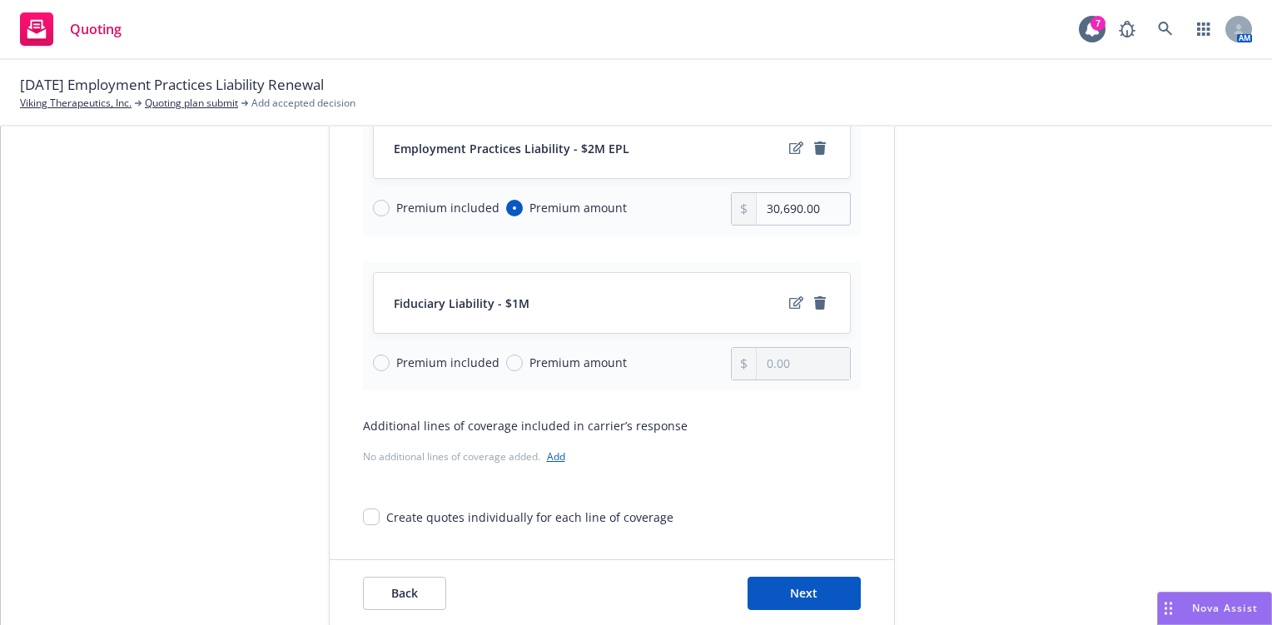
scroll to position [250, 0]
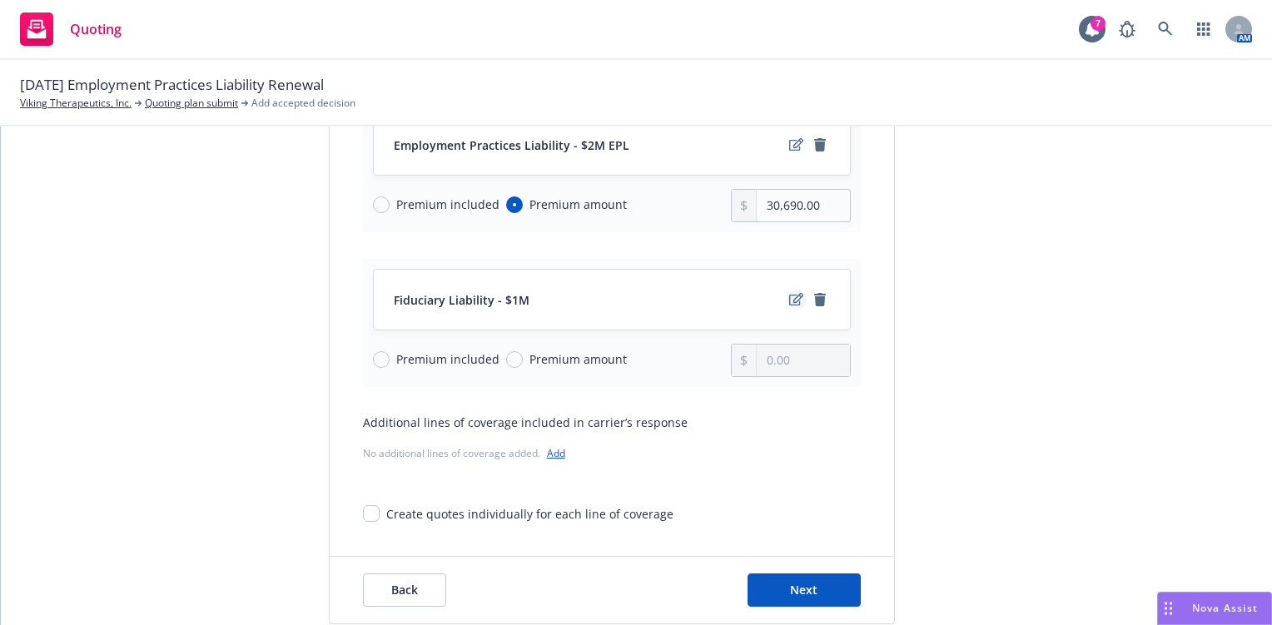
click at [789, 299] on icon "edit" at bounding box center [796, 299] width 14 height 13
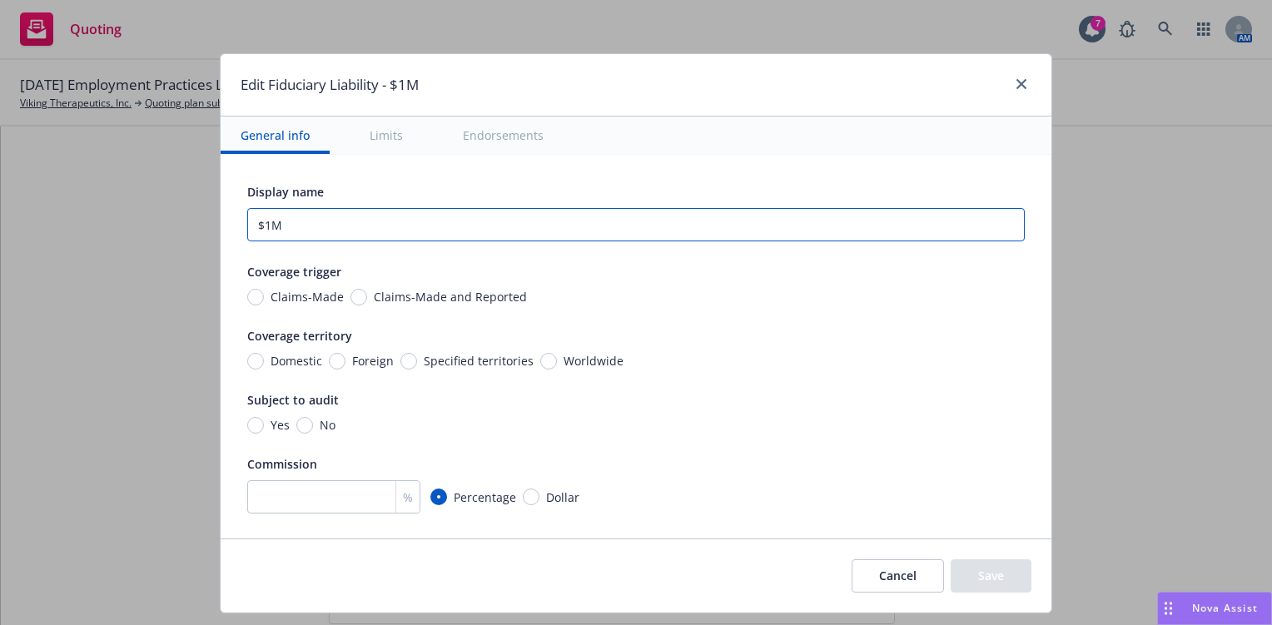
click at [255, 226] on input "$1M" at bounding box center [635, 224] width 777 height 33
type input "$"
type input "A"
type input "#"
type input "$2M AWAC FID"
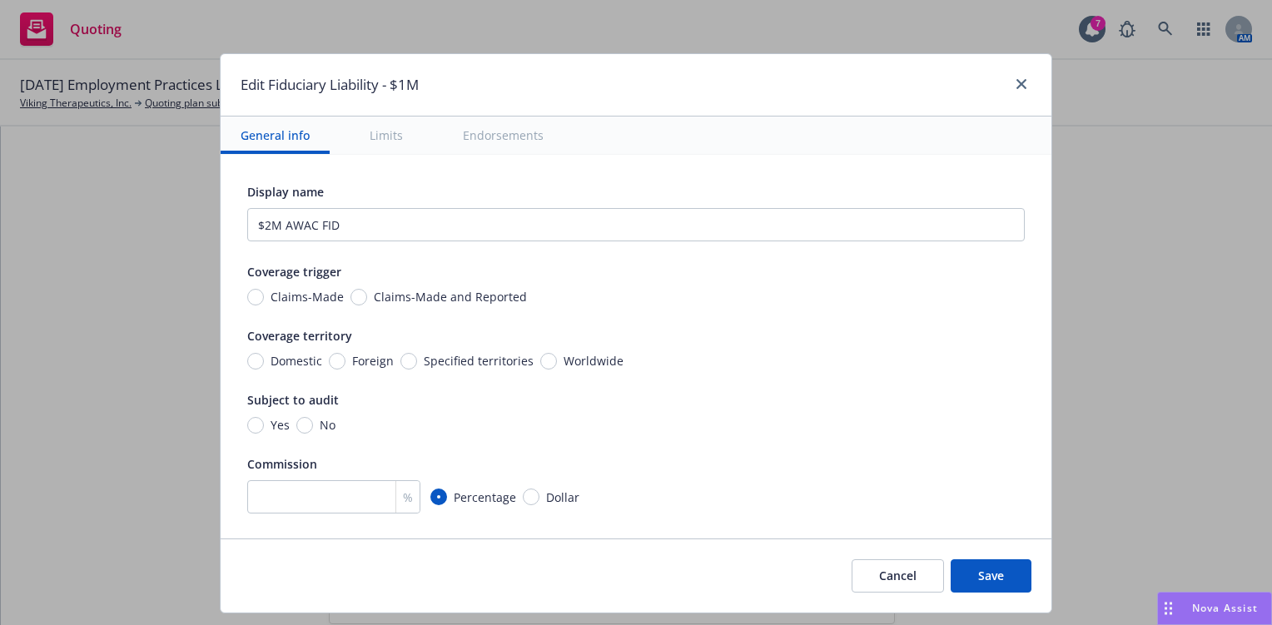
click at [407, 305] on div "Display name $2M AWAC FID Coverage trigger Claims-Made Claims-Made and Reported…" at bounding box center [635, 387] width 777 height 412
click at [410, 296] on span "Claims-Made and Reported" at bounding box center [450, 296] width 153 height 17
click at [367, 296] on input "Claims-Made and Reported" at bounding box center [358, 297] width 17 height 17
radio input "true"
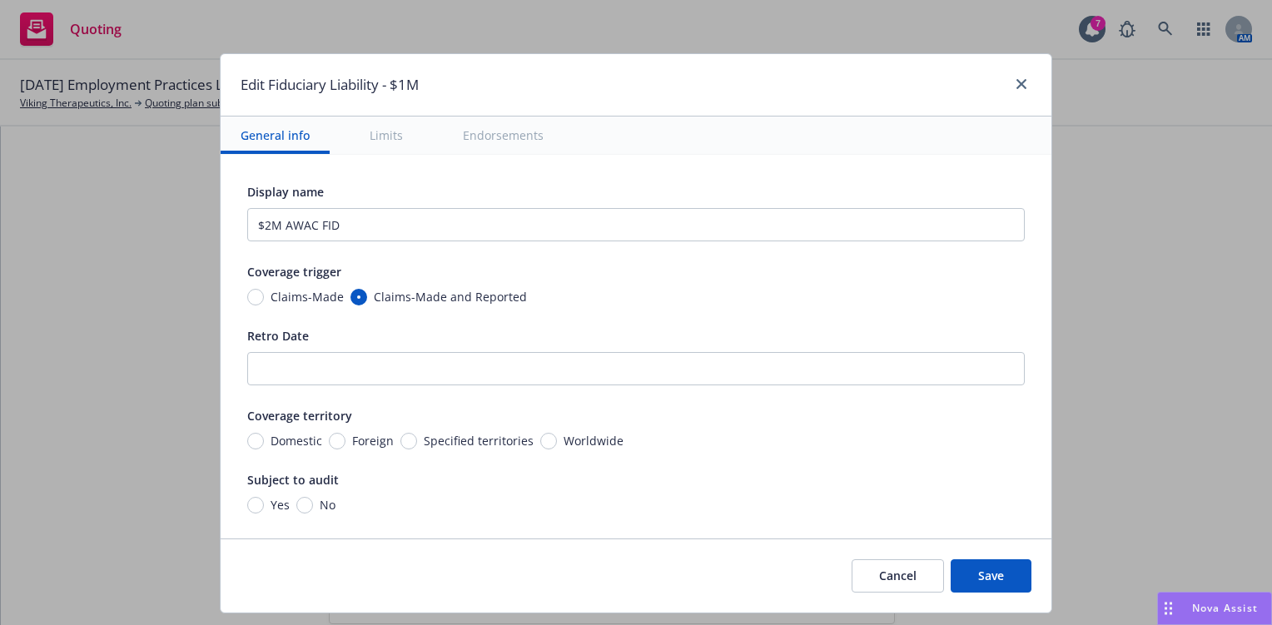
click at [555, 449] on div "Display name $2M AWAC FID Coverage trigger Claims-Made Claims-Made and Reported…" at bounding box center [635, 427] width 777 height 492
click at [563, 443] on span "Worldwide" at bounding box center [593, 440] width 60 height 17
click at [555, 443] on input "Worldwide" at bounding box center [548, 441] width 17 height 17
radio input "true"
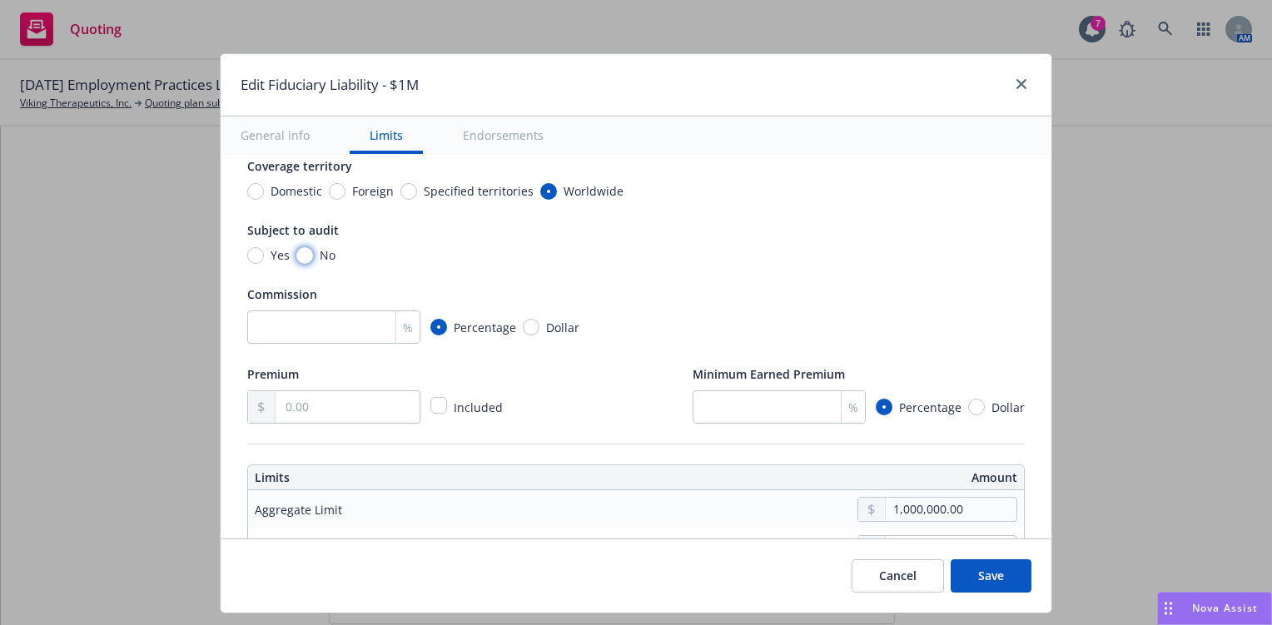
click at [296, 248] on input "No" at bounding box center [304, 255] width 17 height 17
radio input "true"
click at [311, 330] on input "number" at bounding box center [333, 326] width 173 height 33
type input "15"
click at [360, 413] on input "text" at bounding box center [347, 407] width 144 height 32
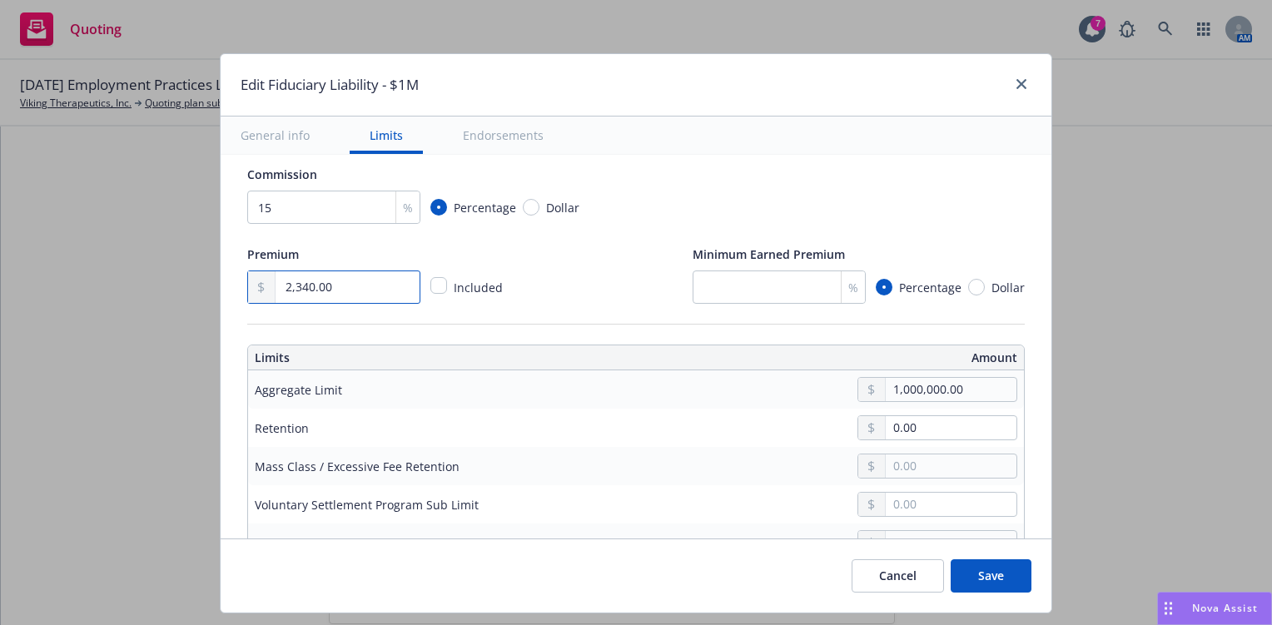
scroll to position [416, 0]
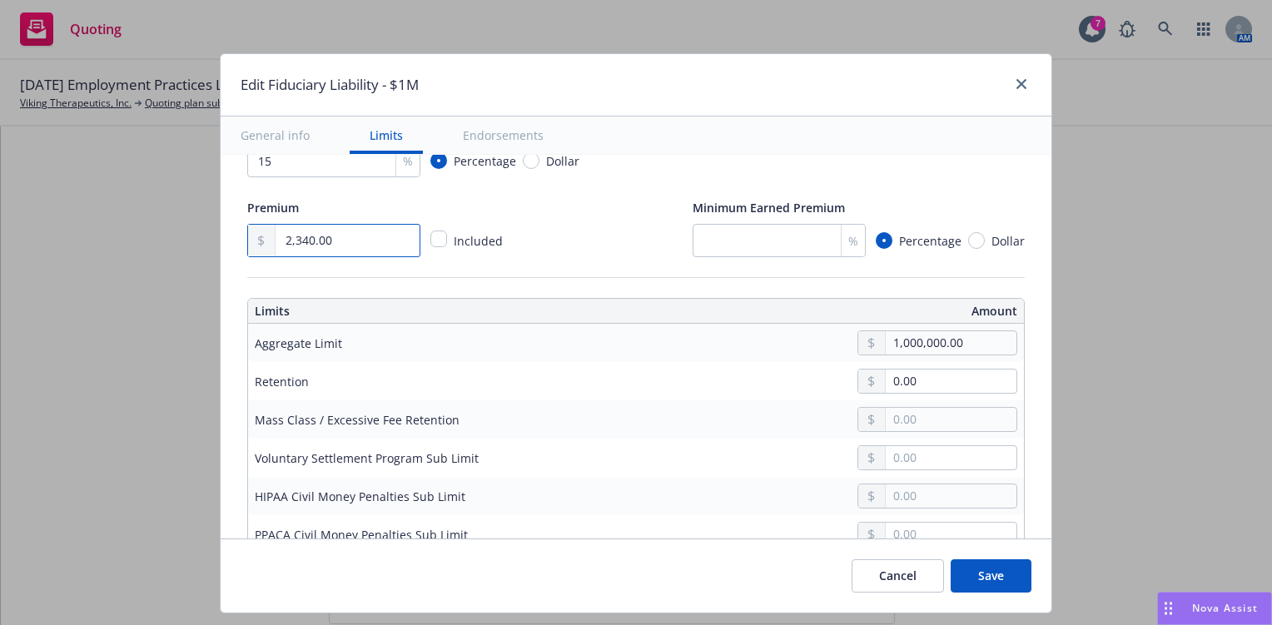
type input "2,340.00"
click at [886, 345] on input "1,000,000.00" at bounding box center [951, 342] width 131 height 23
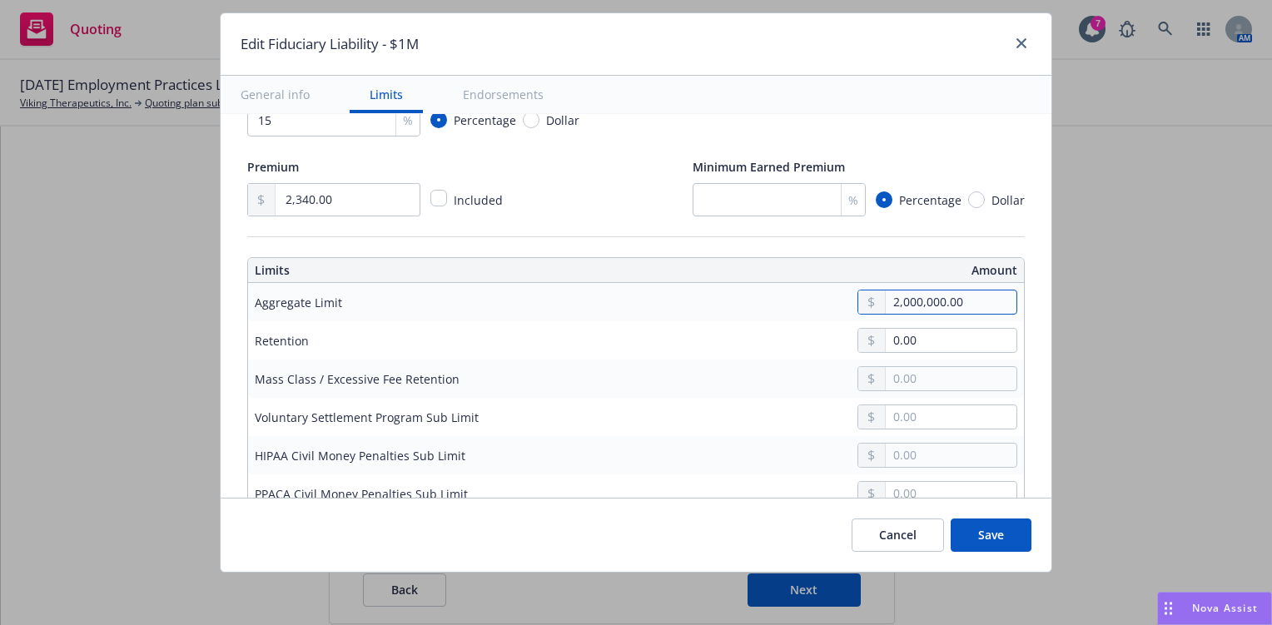
scroll to position [749, 0]
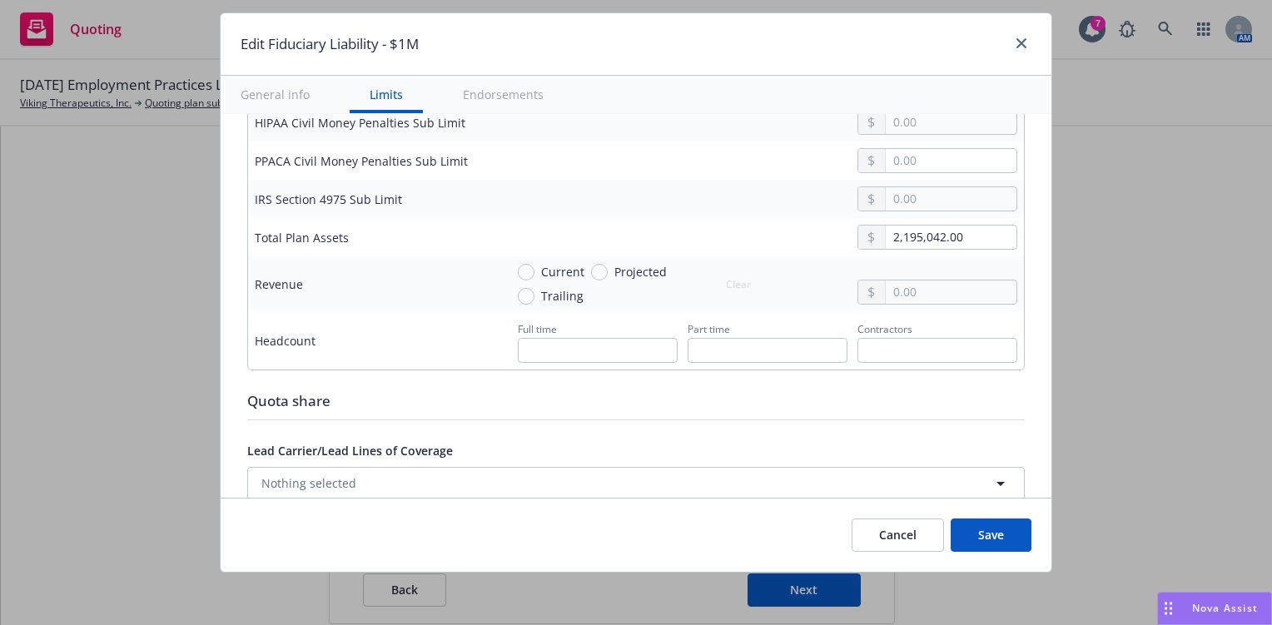
type input "2,000,000.00"
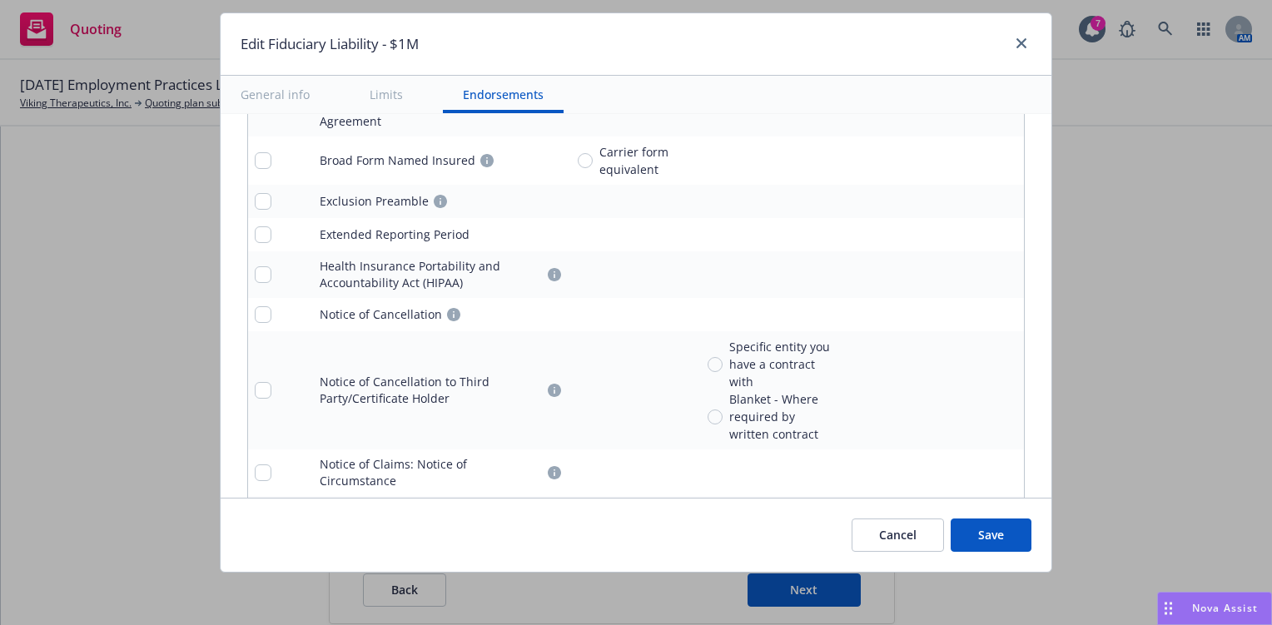
scroll to position [1824, 0]
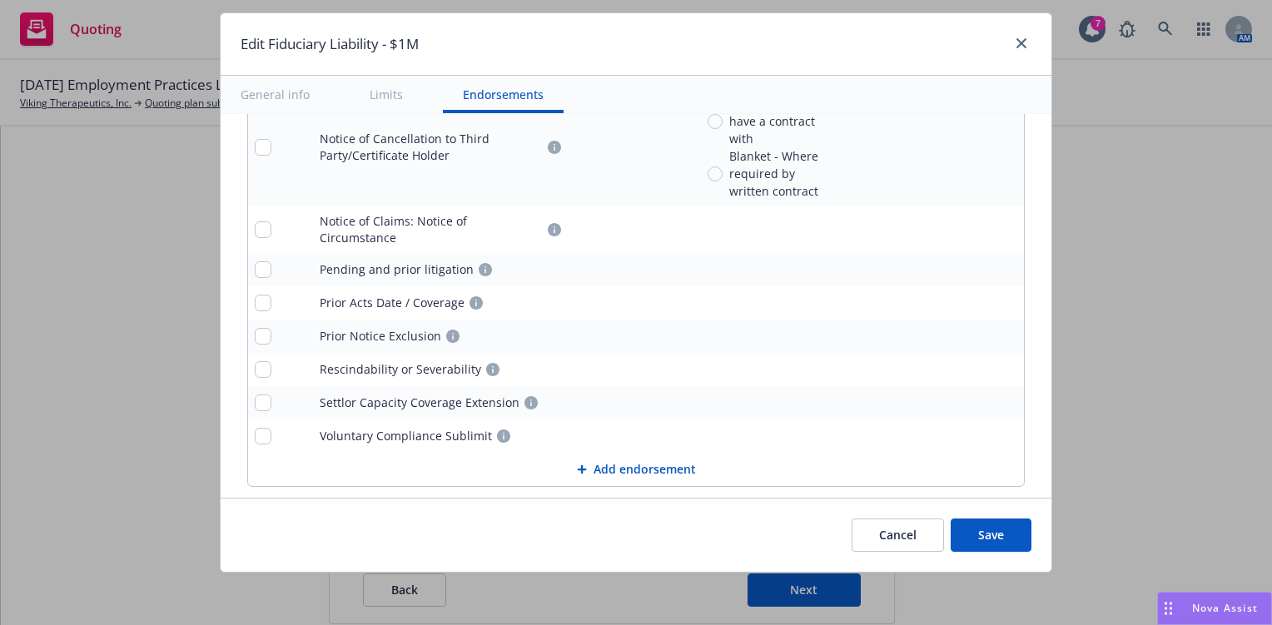
click at [1025, 523] on button "Save" at bounding box center [990, 535] width 81 height 33
radio input "true"
type input "2,340.00"
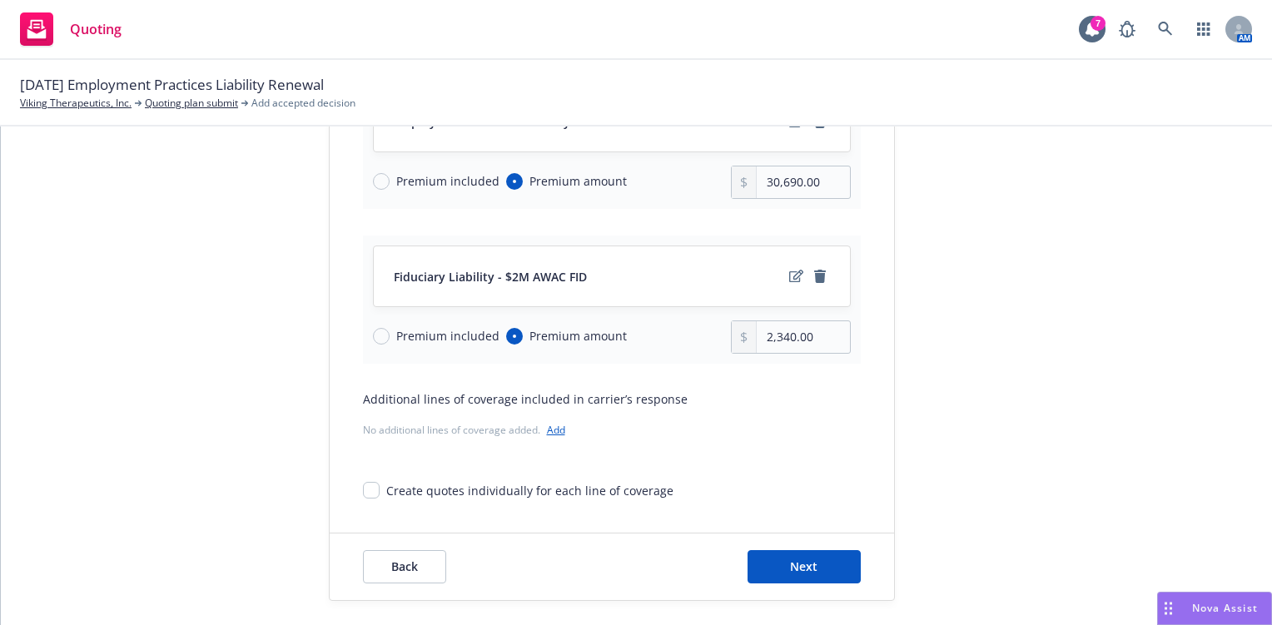
scroll to position [280, 0]
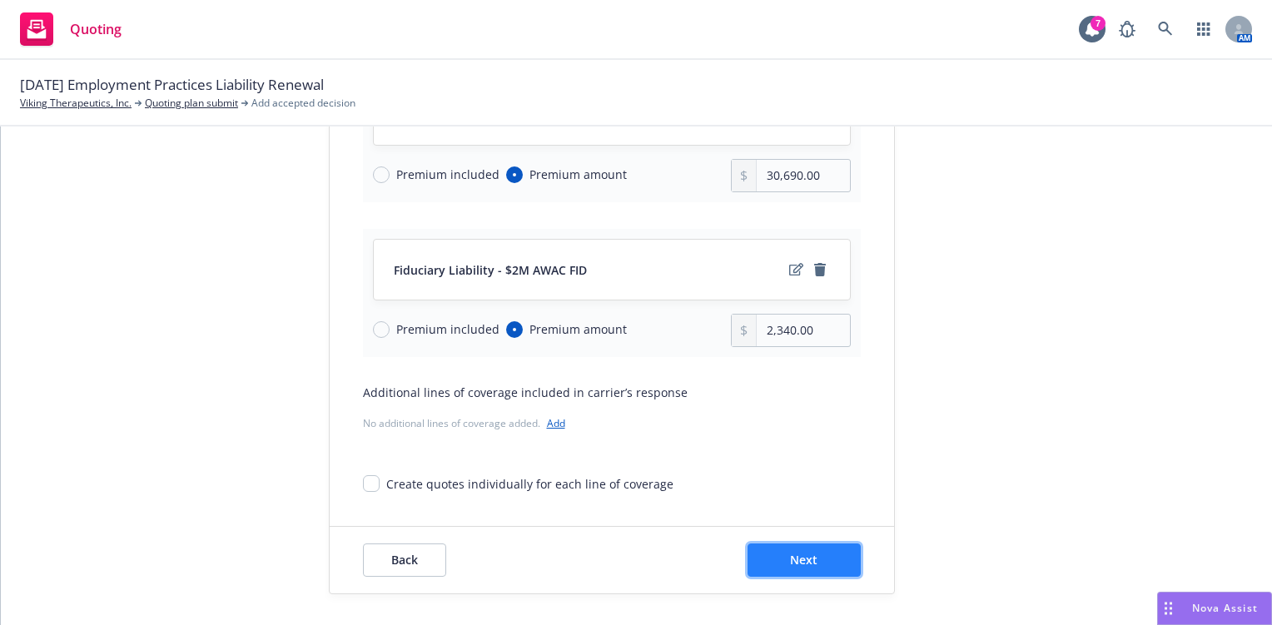
click at [807, 557] on span "Next" at bounding box center [803, 560] width 27 height 16
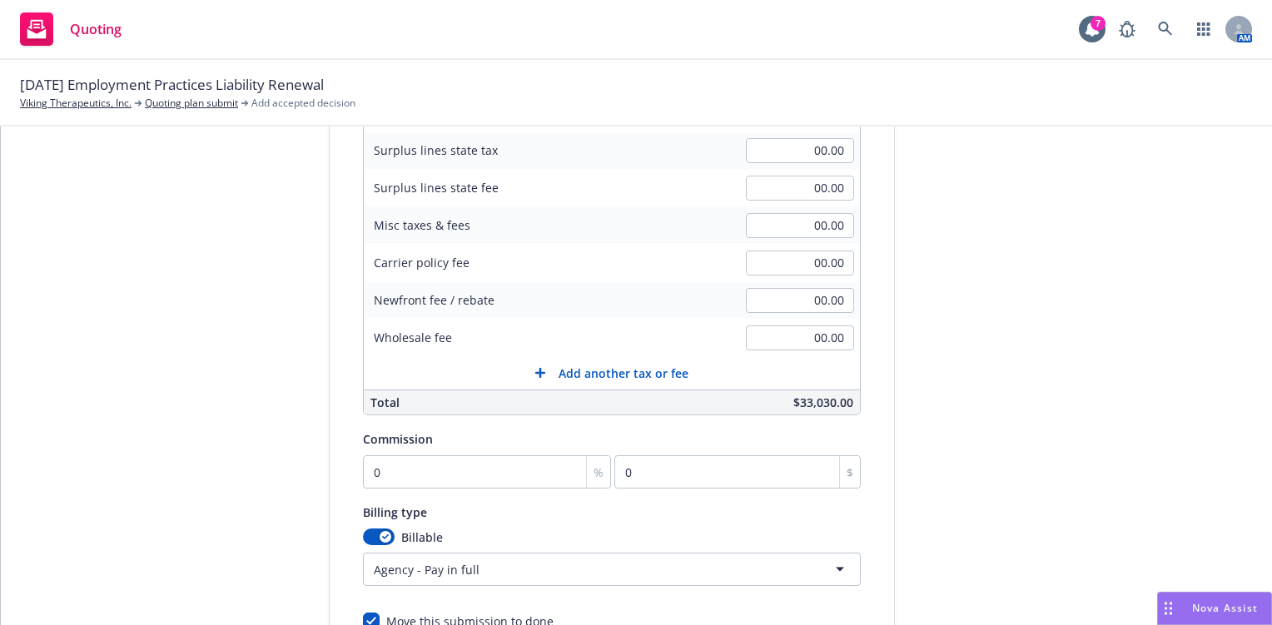
scroll to position [363, 0]
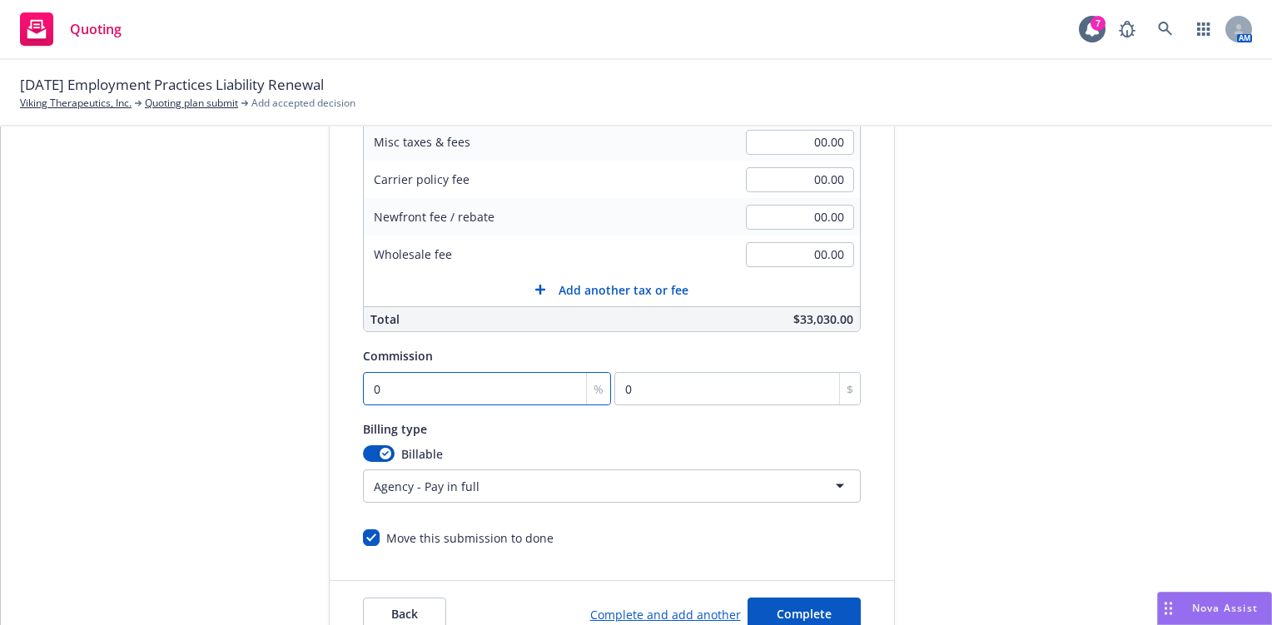
click at [463, 400] on input "0" at bounding box center [487, 388] width 249 height 33
type input "1"
type input "330.3"
type input "15"
type input "4954.5"
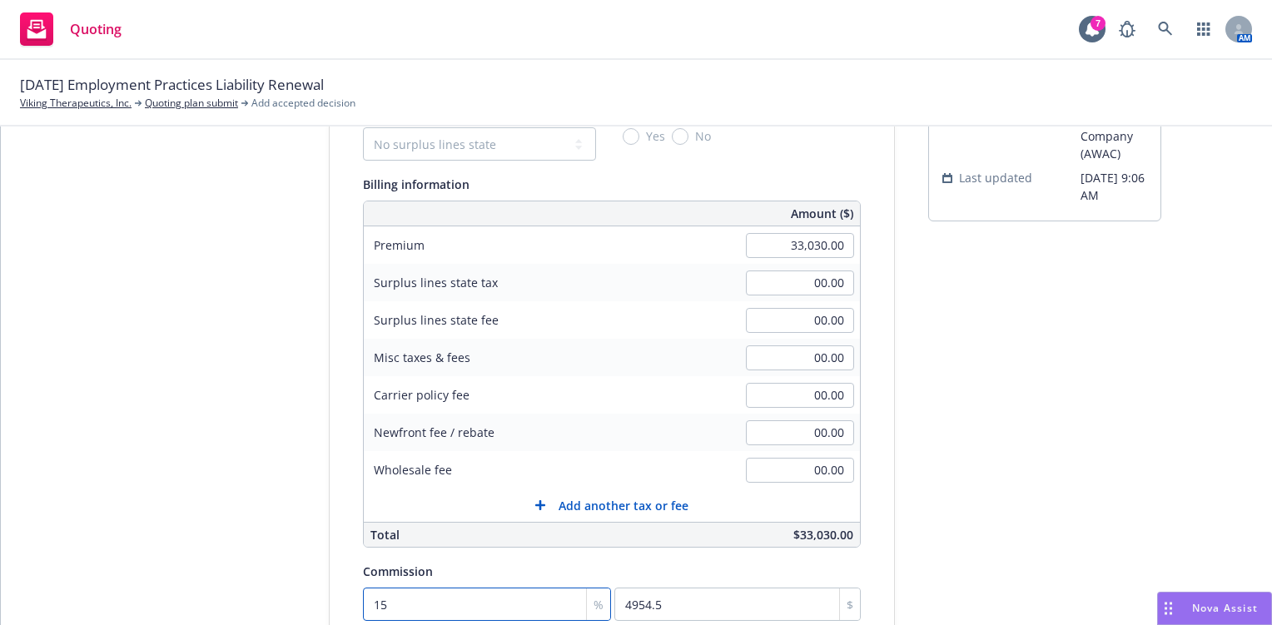
scroll to position [2, 0]
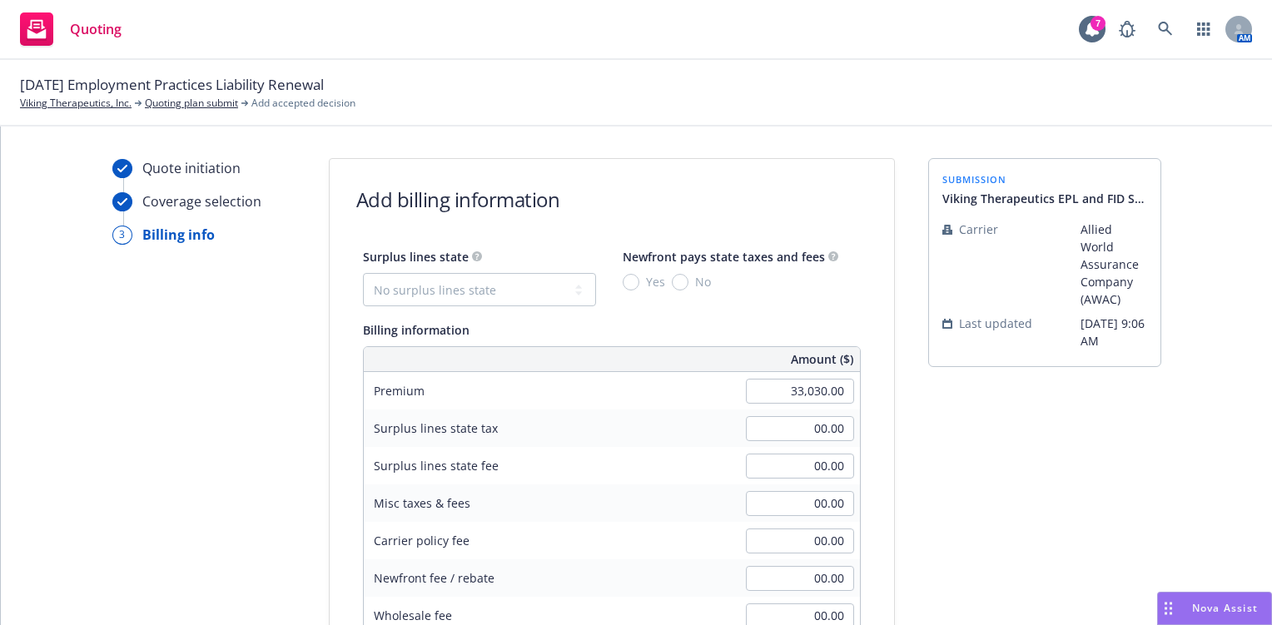
type input "15"
click at [526, 275] on select "No surplus lines state [US_STATE] [US_STATE] [US_STATE] [US_STATE] [US_STATE] […" at bounding box center [479, 289] width 233 height 33
select select "CA"
click at [363, 273] on select "No surplus lines state [US_STATE] [US_STATE] [US_STATE] [US_STATE] [US_STATE] […" at bounding box center [479, 289] width 233 height 33
type input "990.90"
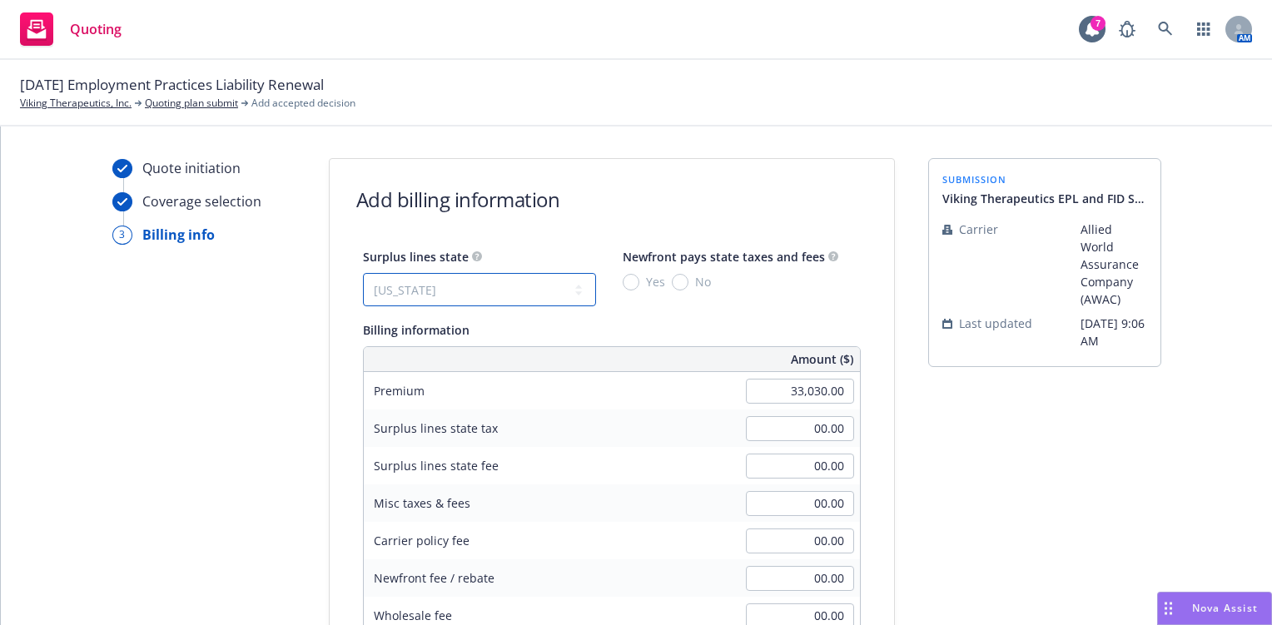
type input "59.45"
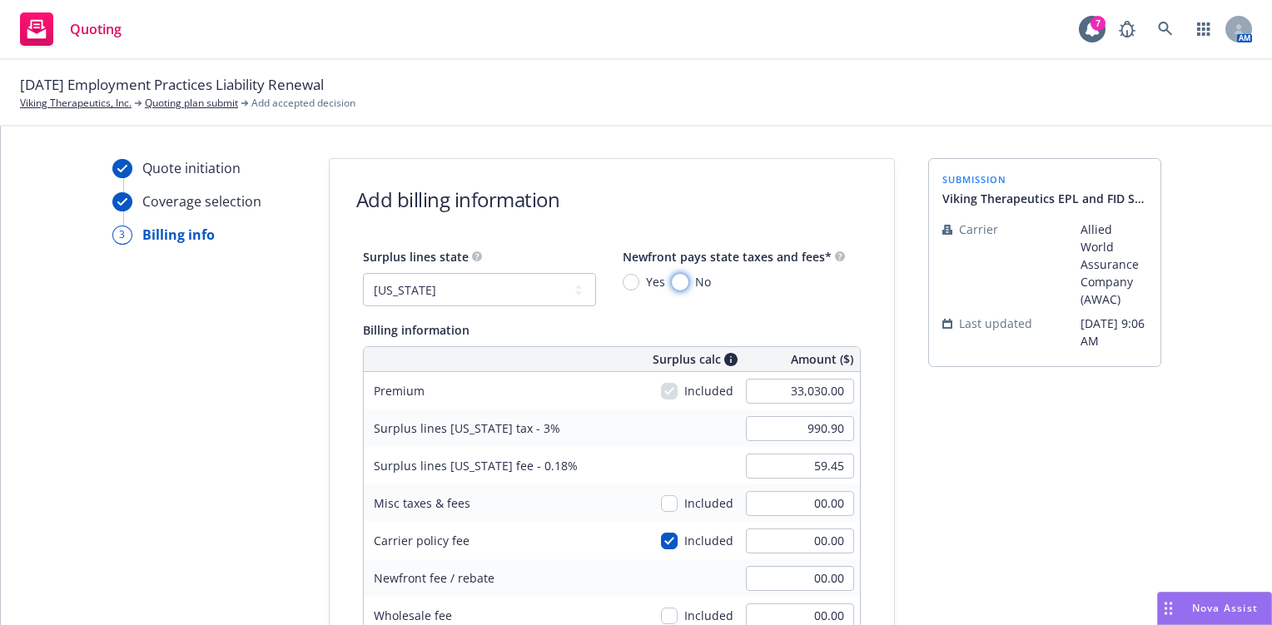
click at [672, 277] on input "No" at bounding box center [680, 282] width 17 height 17
radio input "true"
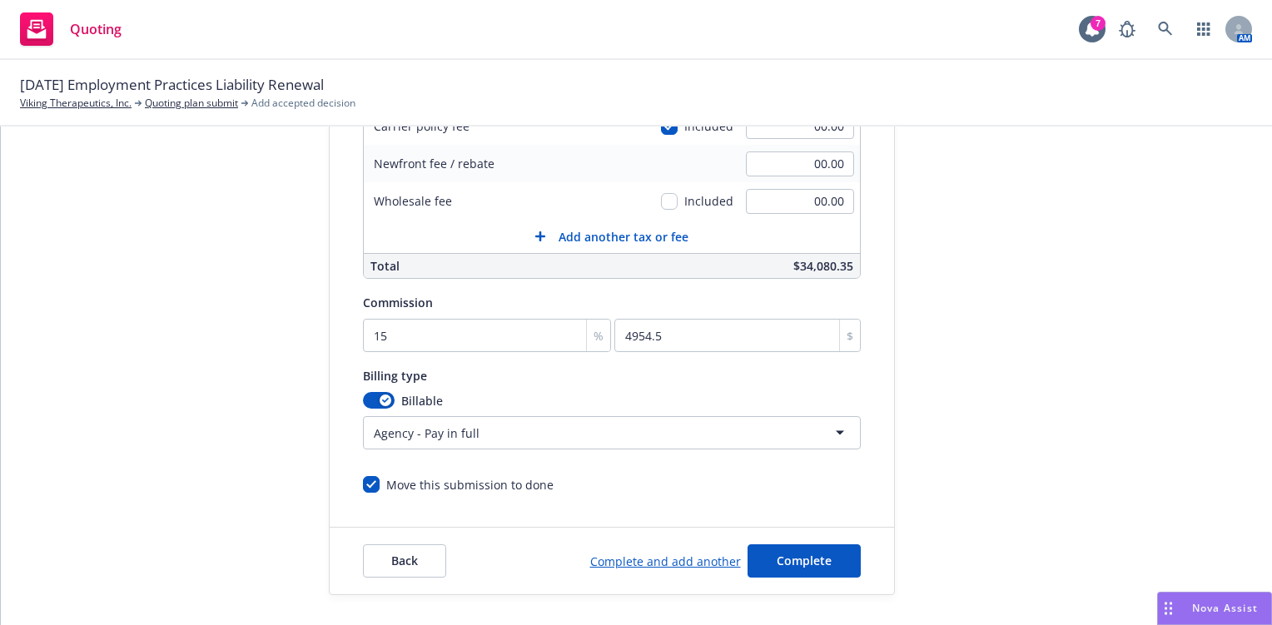
scroll to position [418, 0]
click at [788, 552] on span "Complete" at bounding box center [804, 559] width 55 height 16
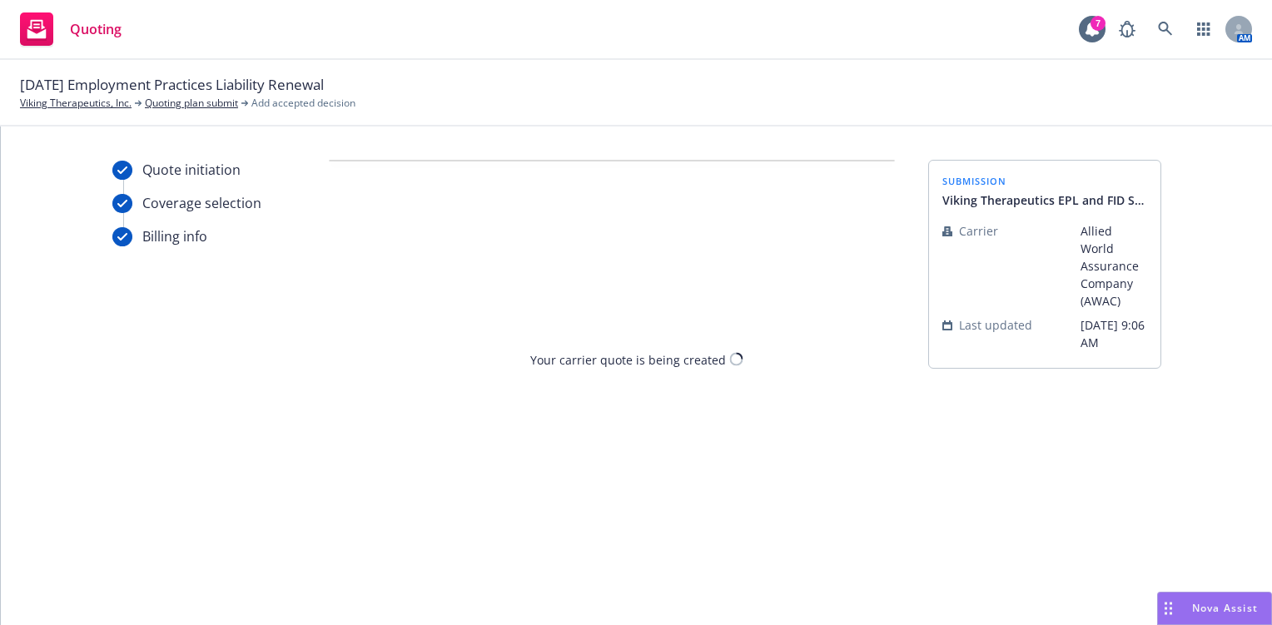
scroll to position [0, 0]
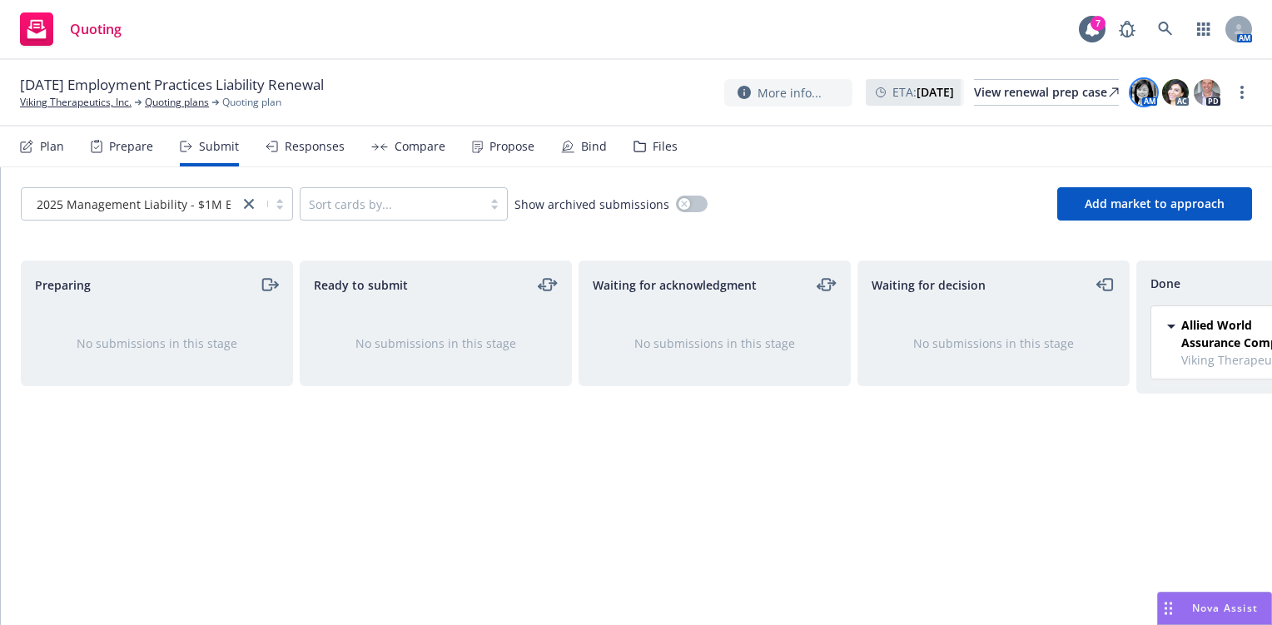
click at [1133, 92] on img at bounding box center [1143, 92] width 27 height 27
click at [667, 516] on div "Waiting for acknowledgment No submissions in this stage" at bounding box center [714, 426] width 272 height 330
drag, startPoint x: 26, startPoint y: 0, endPoint x: 236, endPoint y: 20, distance: 211.5
click at [236, 20] on div "Quoting 7 AM" at bounding box center [636, 30] width 1272 height 60
click at [47, 104] on link "Viking Therapeutics, Inc." at bounding box center [76, 102] width 112 height 15
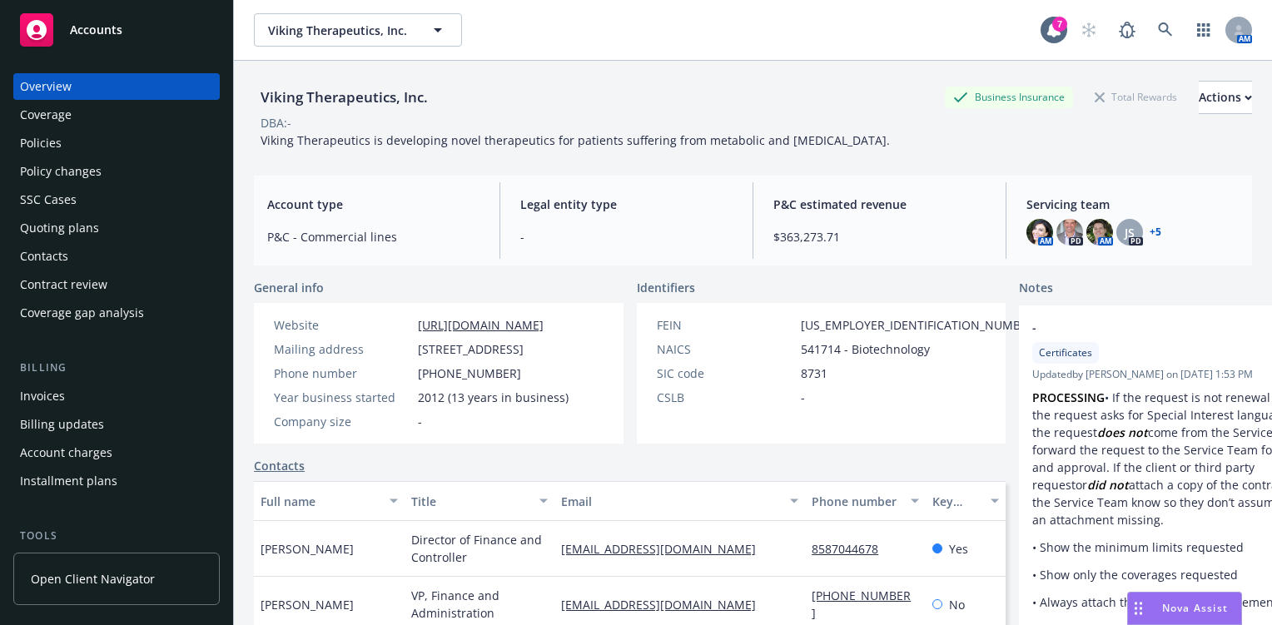
click at [32, 29] on icon at bounding box center [37, 30] width 20 height 20
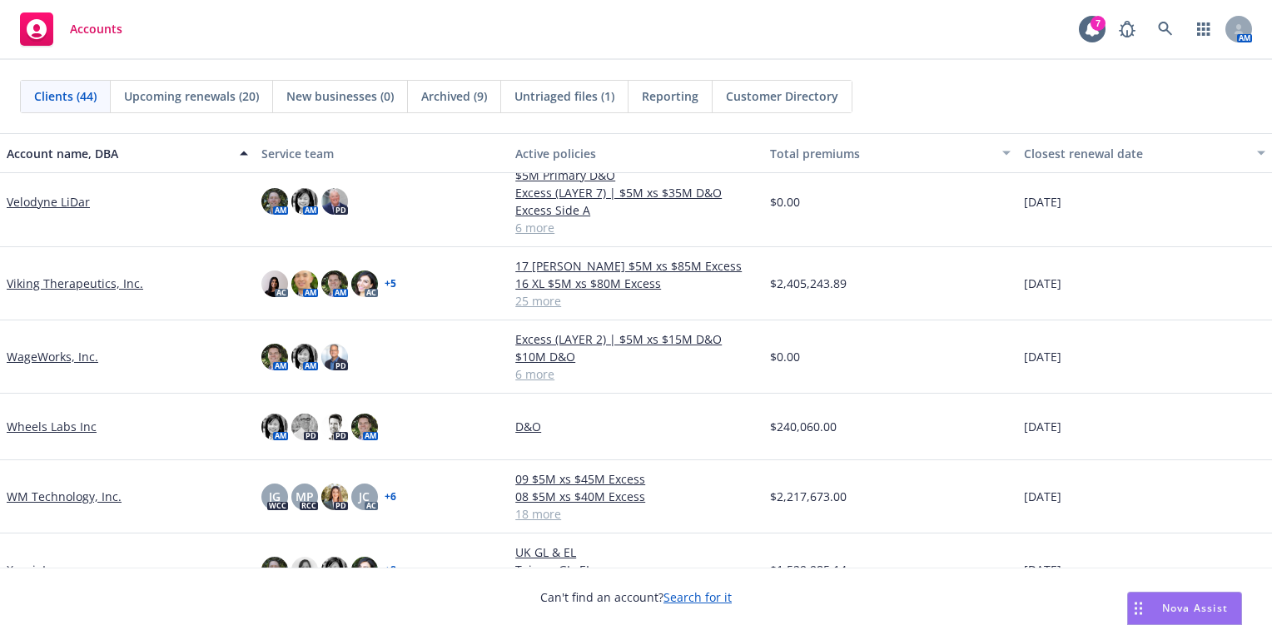
scroll to position [2581, 0]
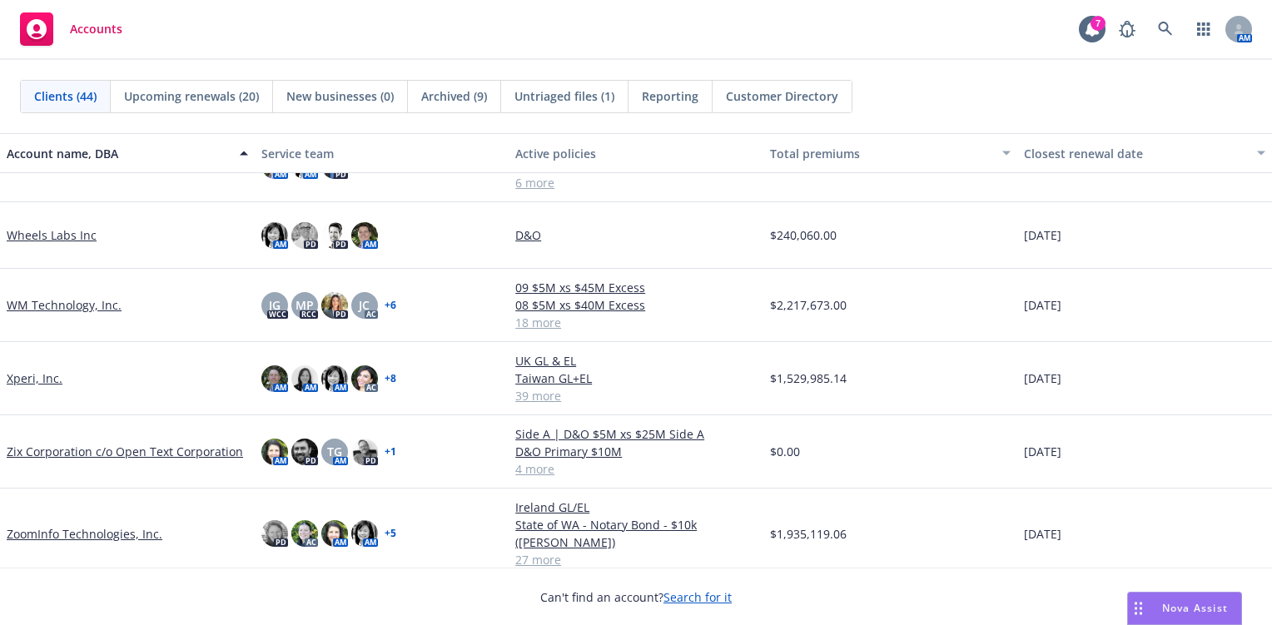
click at [82, 533] on link "ZoomInfo Technologies, Inc." at bounding box center [85, 533] width 156 height 17
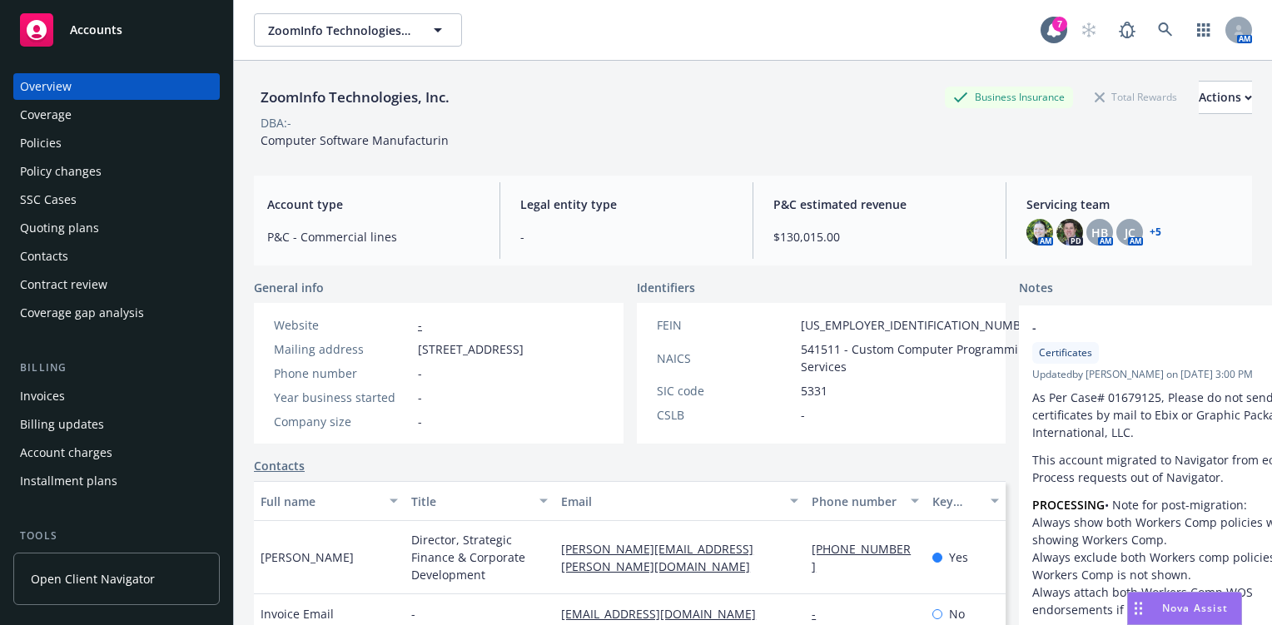
click at [58, 226] on div "Quoting plans" at bounding box center [59, 228] width 79 height 27
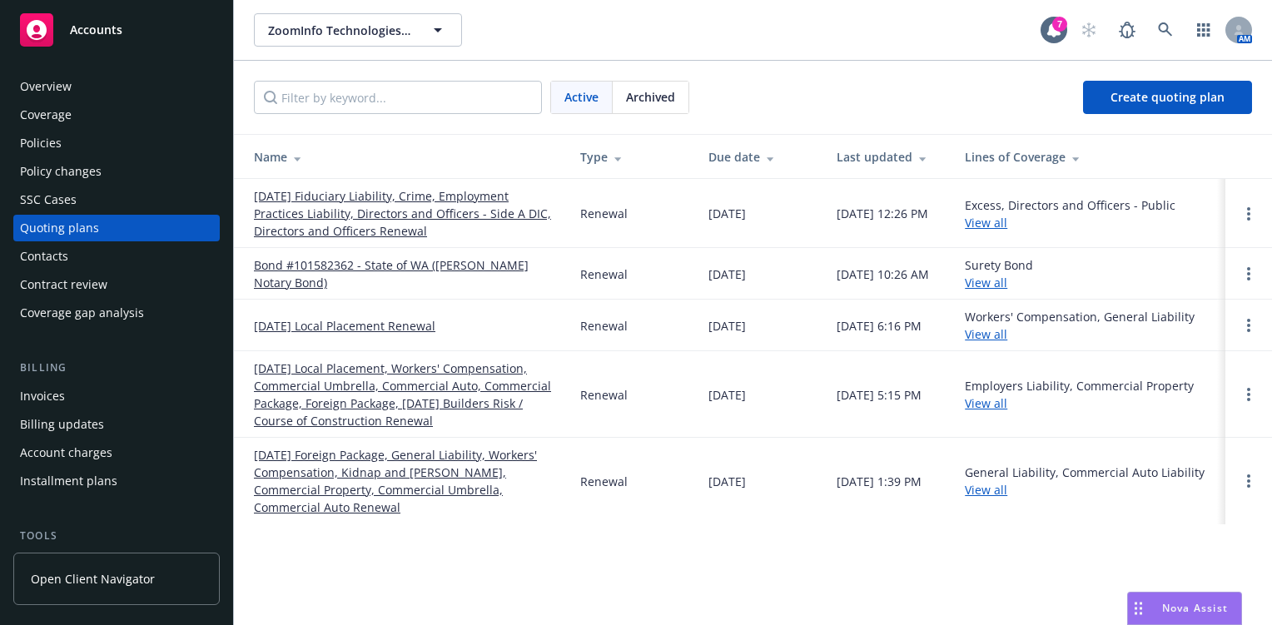
click at [419, 196] on link "08/31/25 Fiduciary Liability, Crime, Employment Practices Liability, Directors …" at bounding box center [404, 213] width 300 height 52
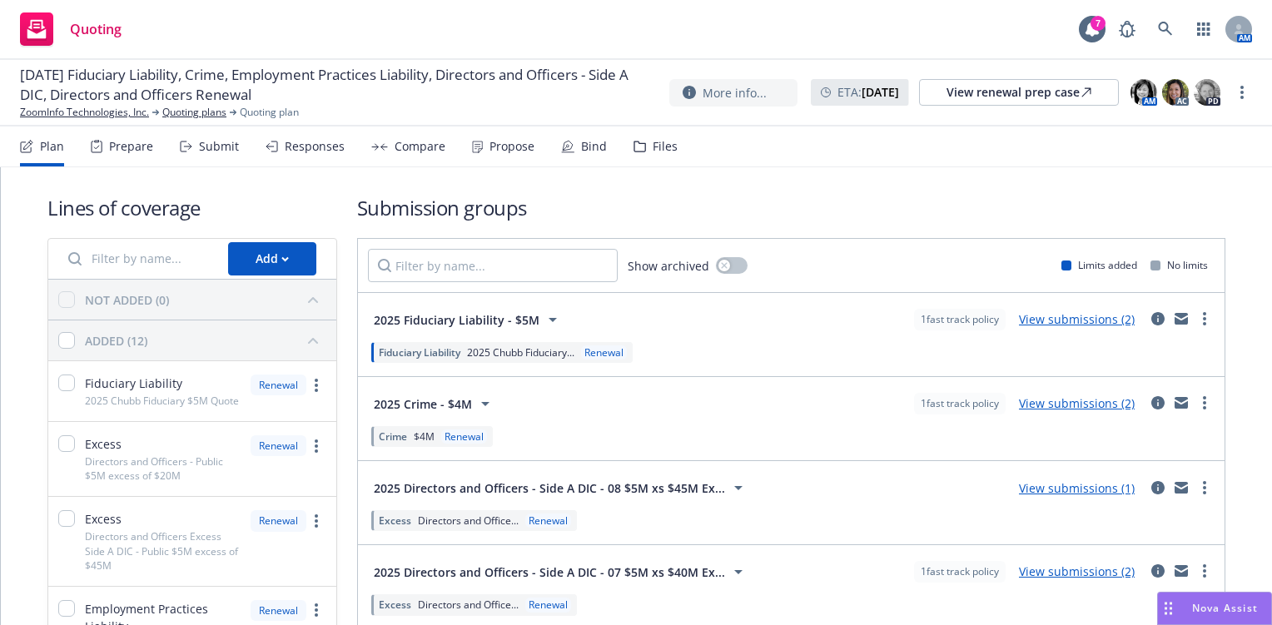
click at [216, 140] on div "Submit" at bounding box center [219, 146] width 40 height 13
